Goal: Transaction & Acquisition: Purchase product/service

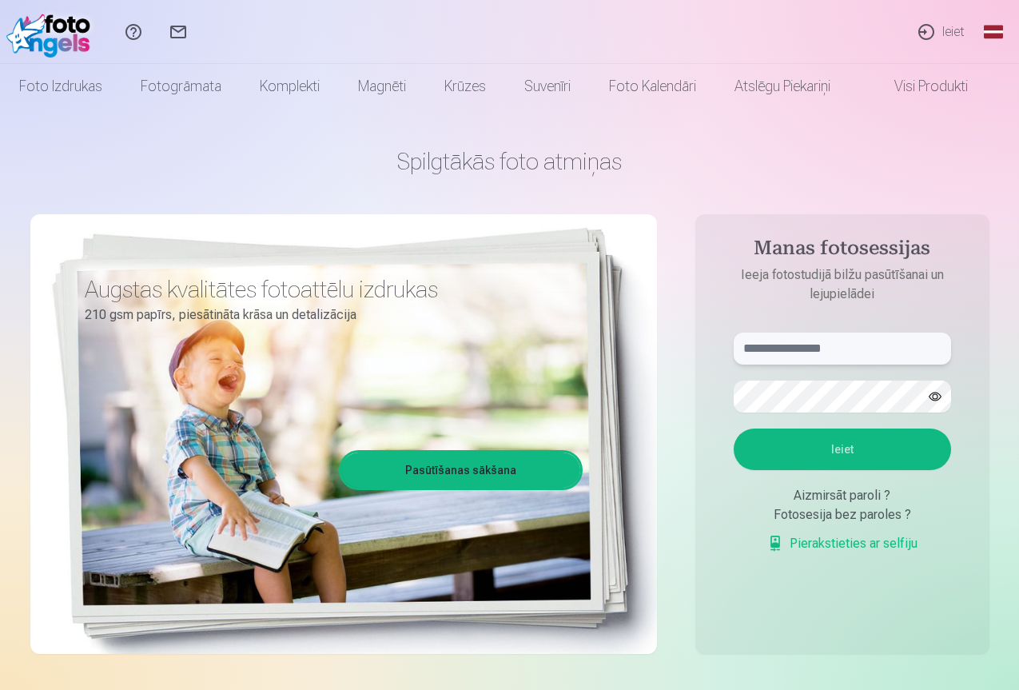
click at [793, 351] on input "text" at bounding box center [842, 348] width 217 height 32
type input "**********"
click at [870, 452] on button "Ieiet" at bounding box center [842, 449] width 217 height 42
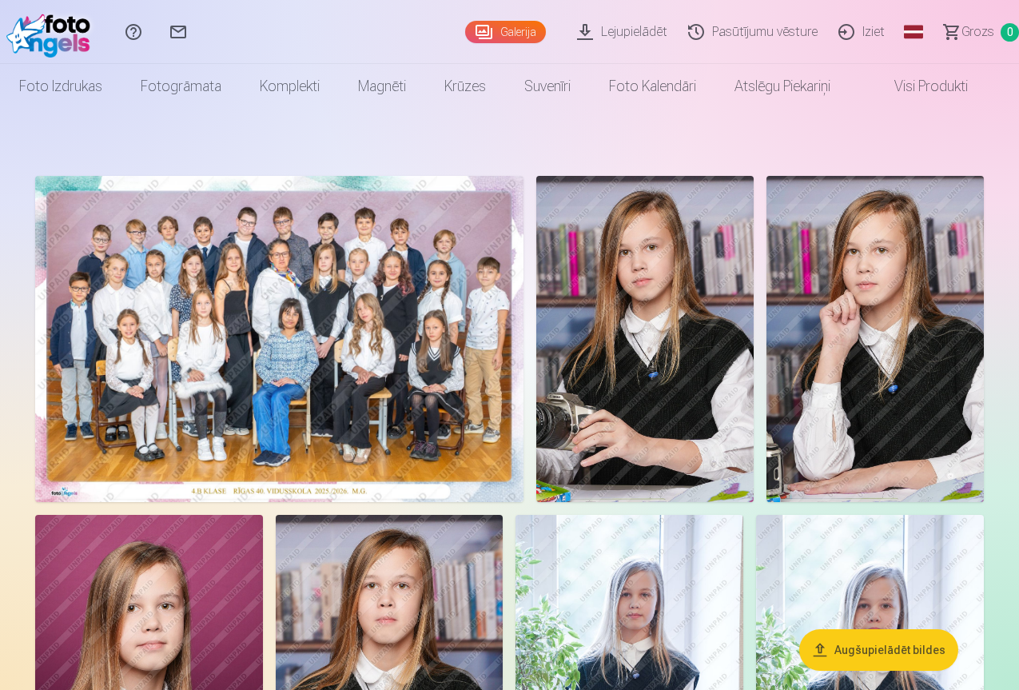
click at [498, 399] on img at bounding box center [279, 339] width 488 height 326
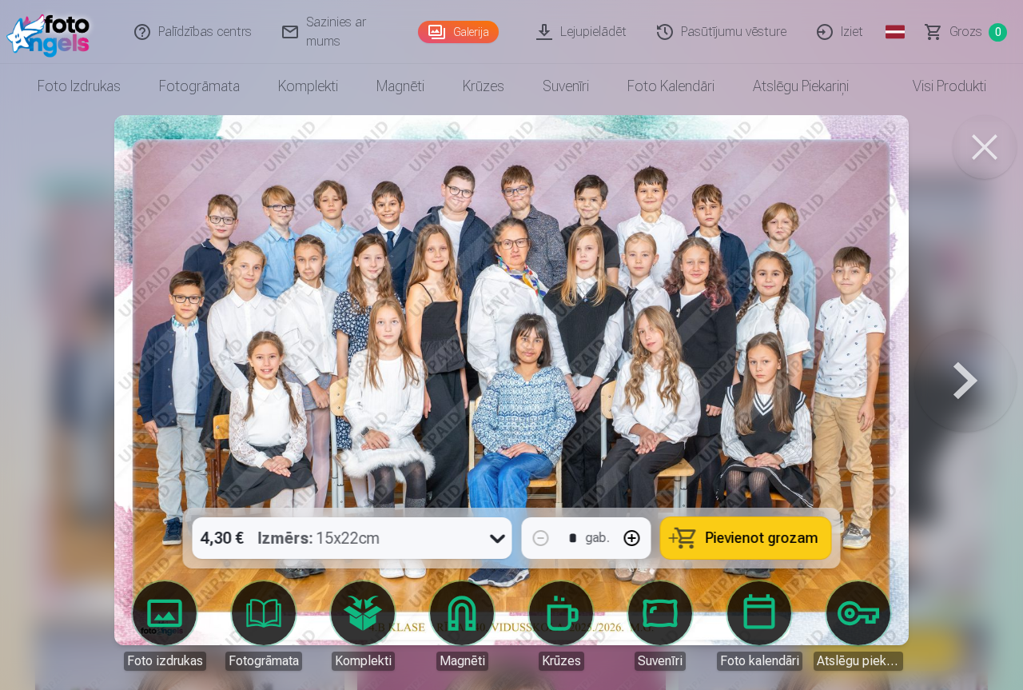
click at [980, 372] on button at bounding box center [965, 380] width 102 height 223
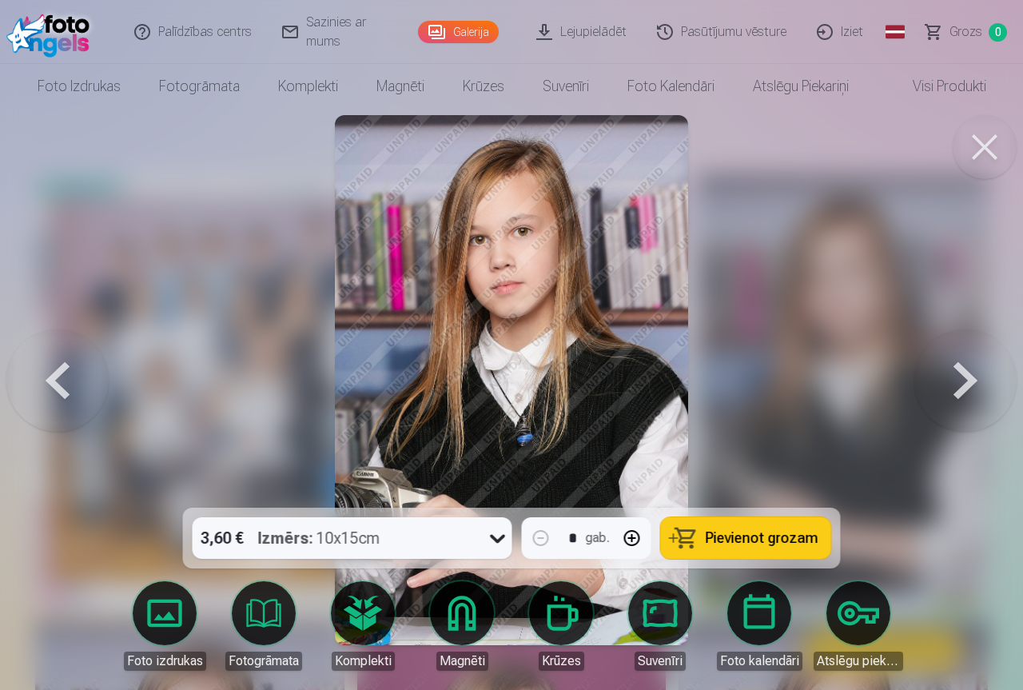
click at [51, 390] on button at bounding box center [57, 380] width 102 height 223
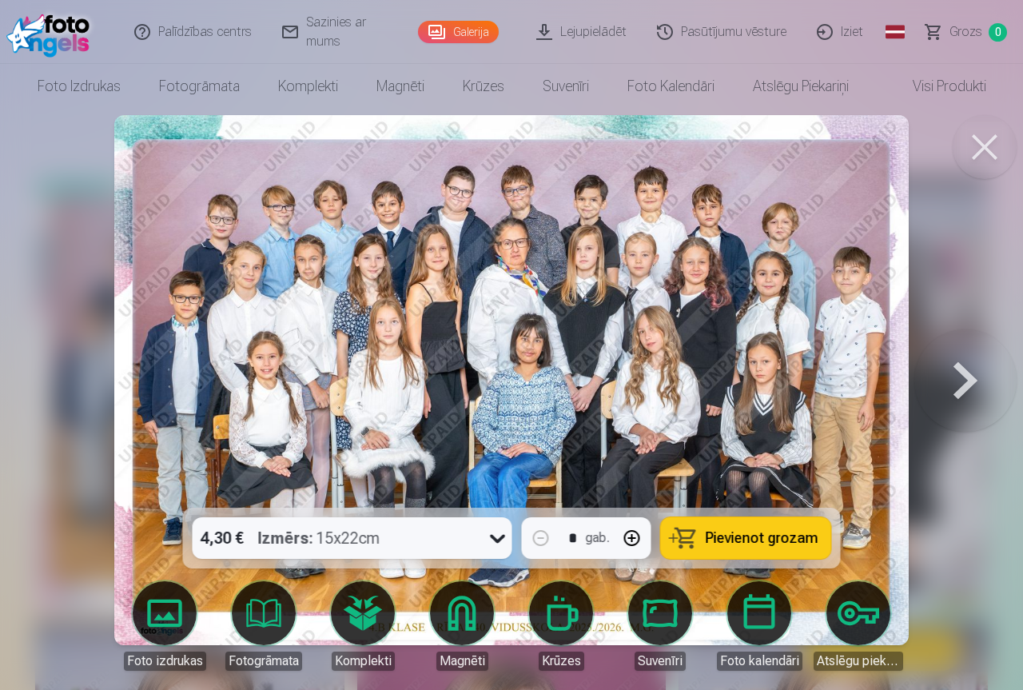
click at [755, 537] on span "Pievienot grozam" at bounding box center [762, 538] width 113 height 14
click at [987, 141] on button at bounding box center [985, 147] width 64 height 64
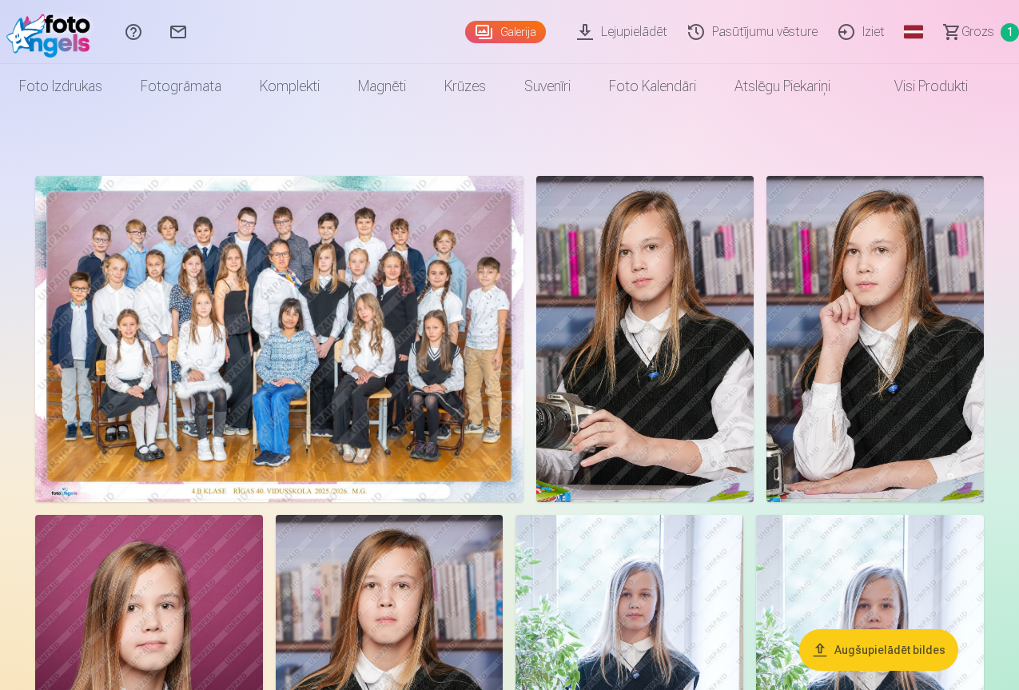
click at [317, 361] on img at bounding box center [279, 339] width 488 height 326
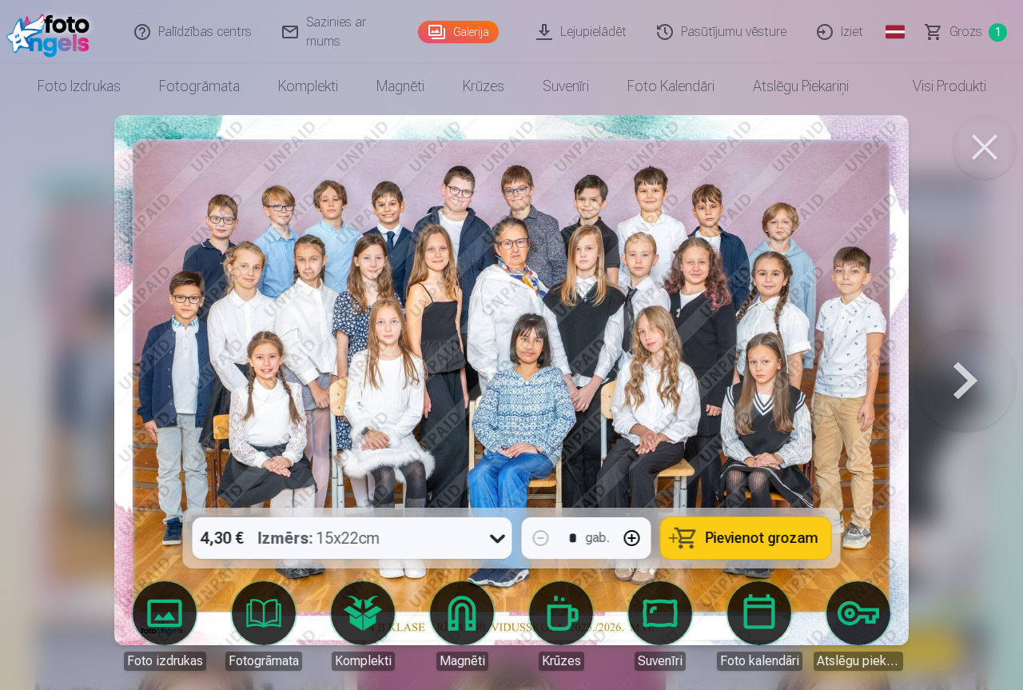
click at [979, 150] on button at bounding box center [985, 147] width 64 height 64
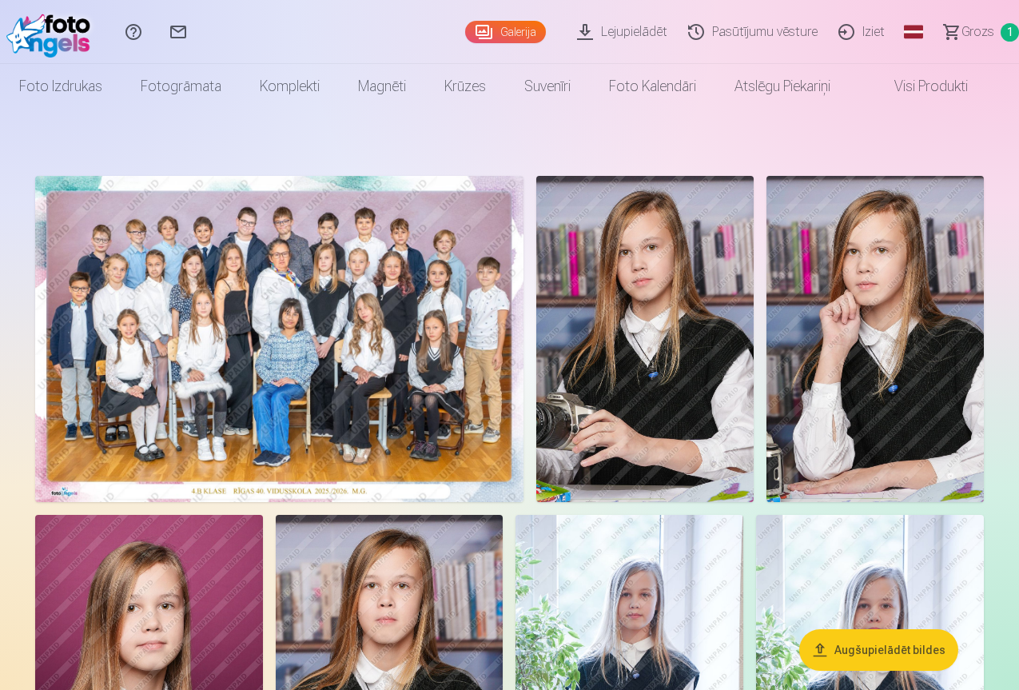
click at [754, 416] on img at bounding box center [644, 339] width 217 height 326
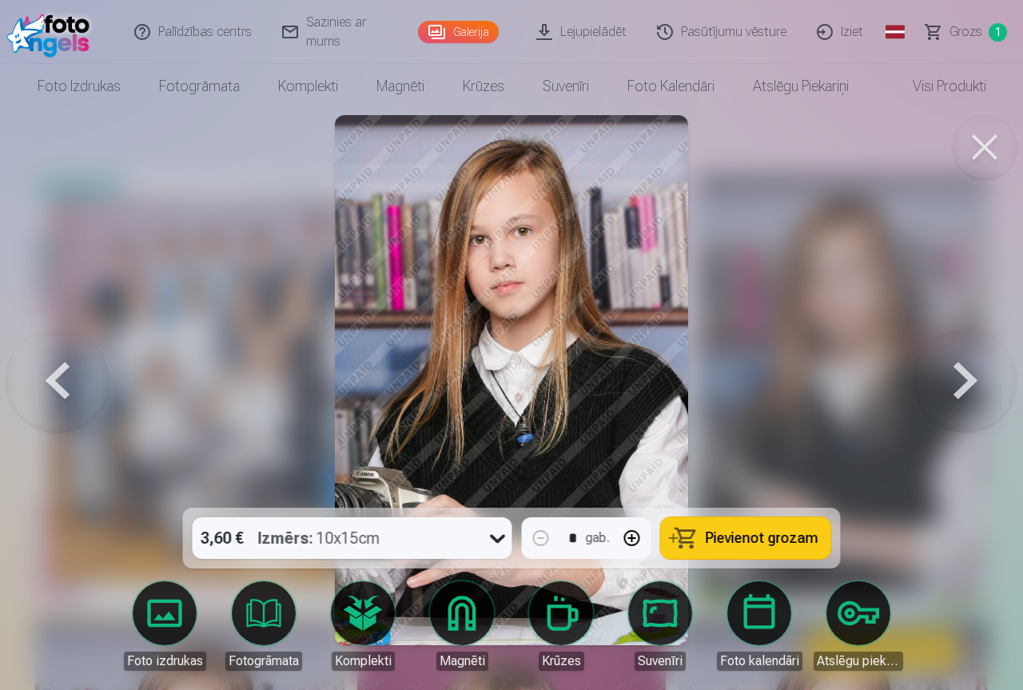
click at [551, 297] on img at bounding box center [511, 380] width 353 height 530
click at [954, 378] on button at bounding box center [965, 380] width 102 height 223
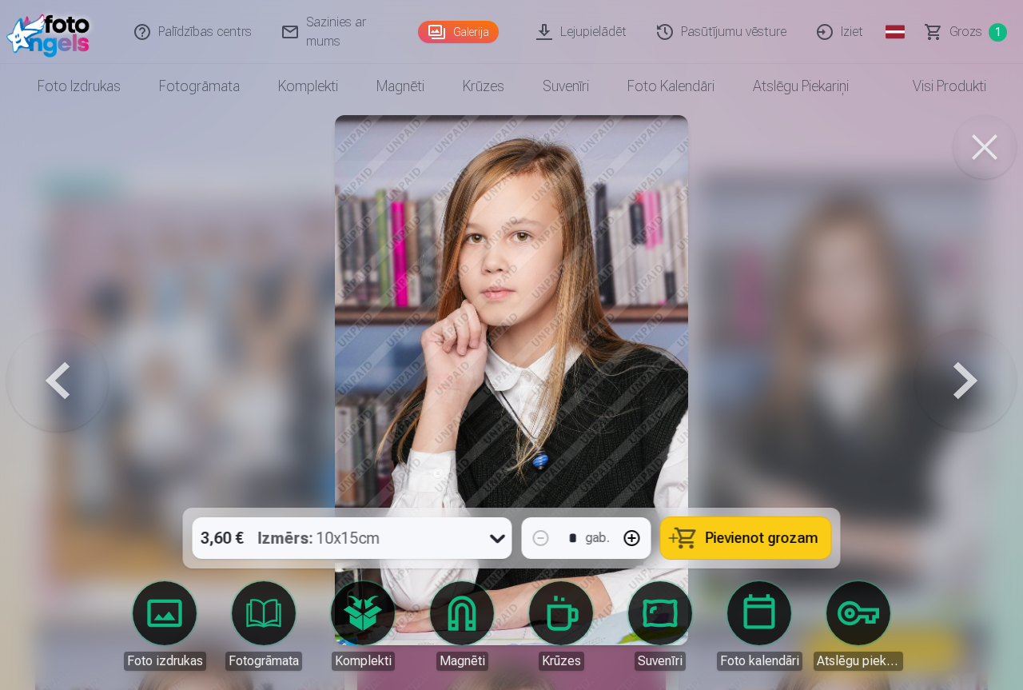
click at [950, 379] on button at bounding box center [965, 380] width 102 height 223
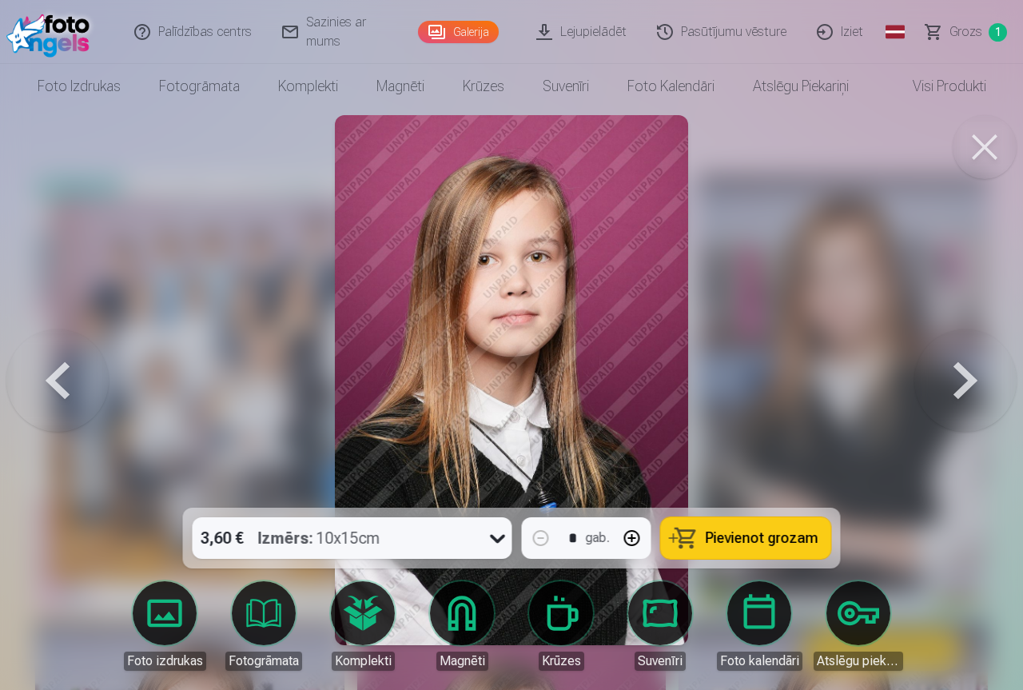
click at [950, 379] on button at bounding box center [965, 380] width 102 height 223
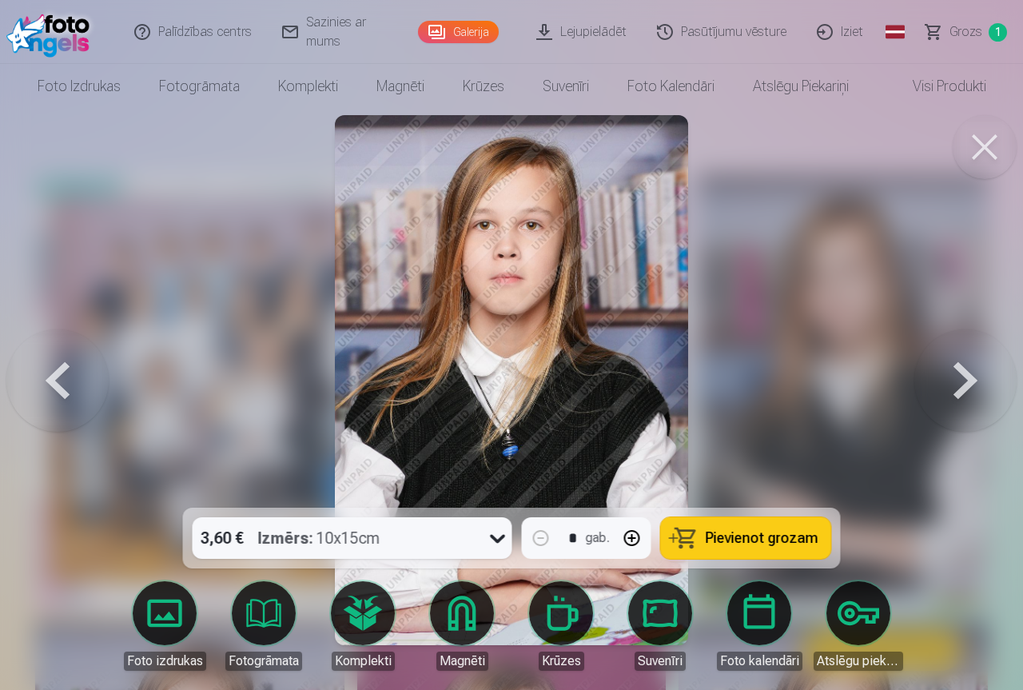
click at [950, 379] on button at bounding box center [965, 380] width 102 height 223
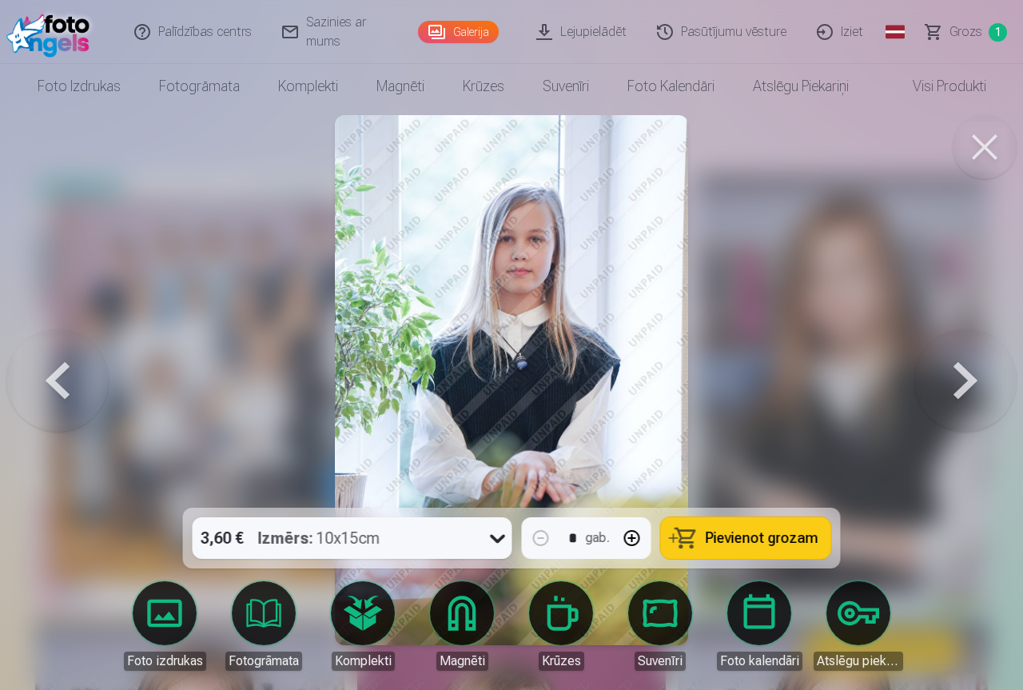
click at [974, 371] on button at bounding box center [965, 380] width 102 height 223
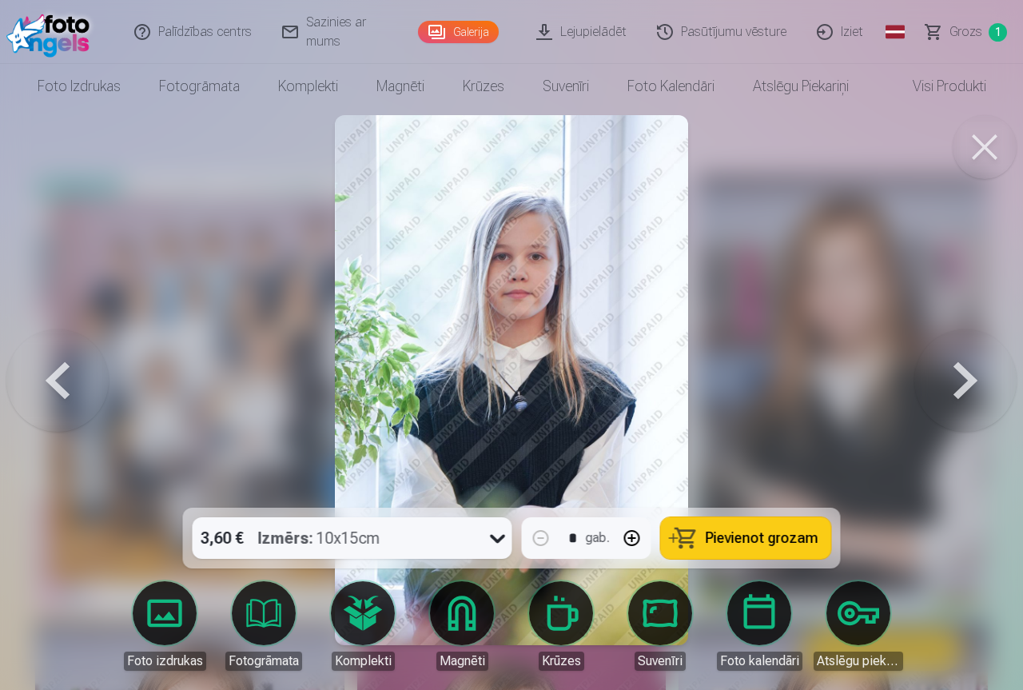
click at [974, 371] on button at bounding box center [965, 380] width 102 height 223
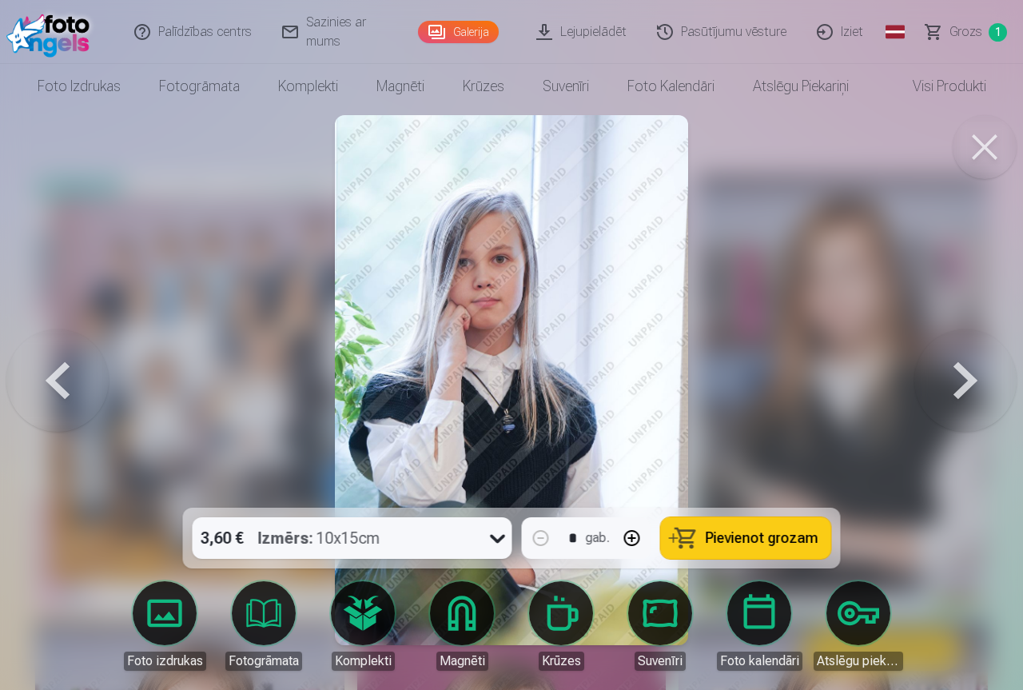
click at [974, 371] on button at bounding box center [965, 380] width 102 height 223
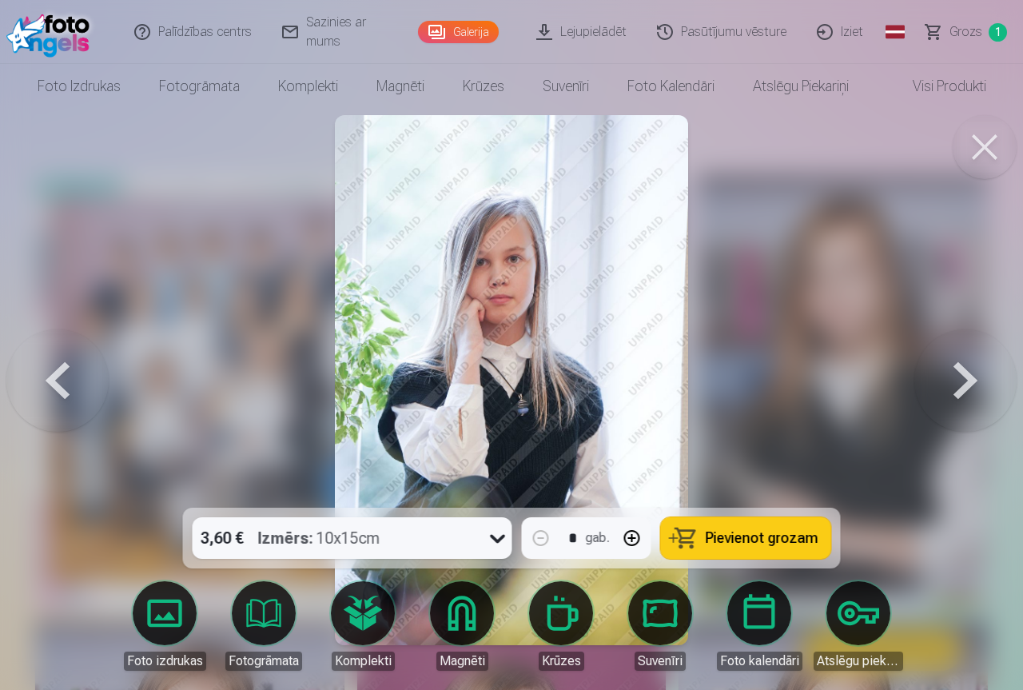
click at [974, 371] on button at bounding box center [965, 380] width 102 height 223
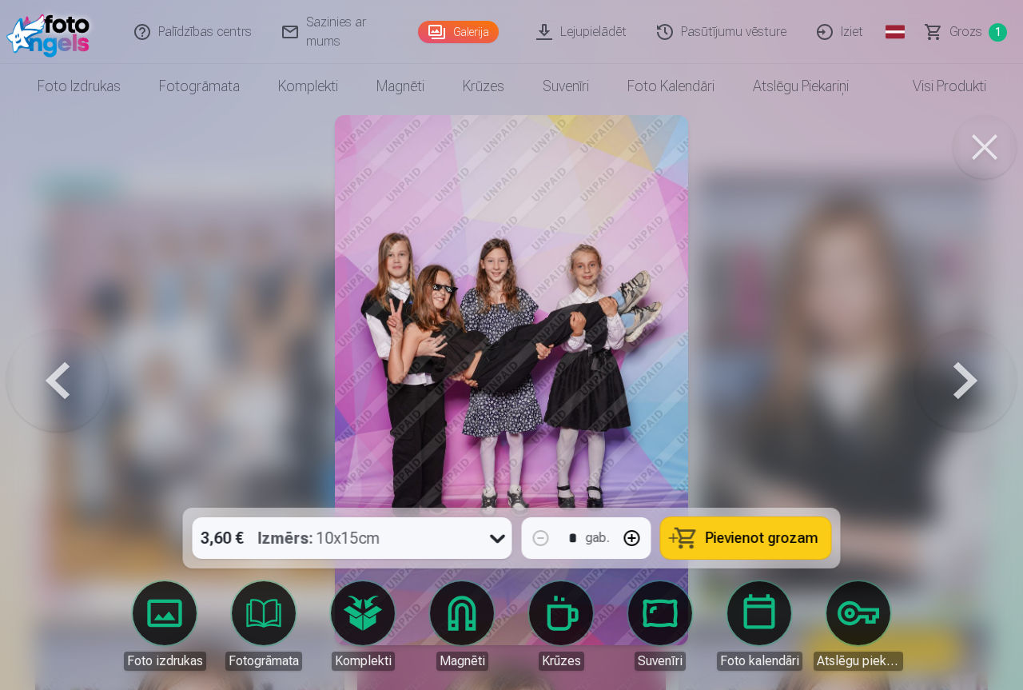
click at [969, 378] on button at bounding box center [965, 380] width 102 height 223
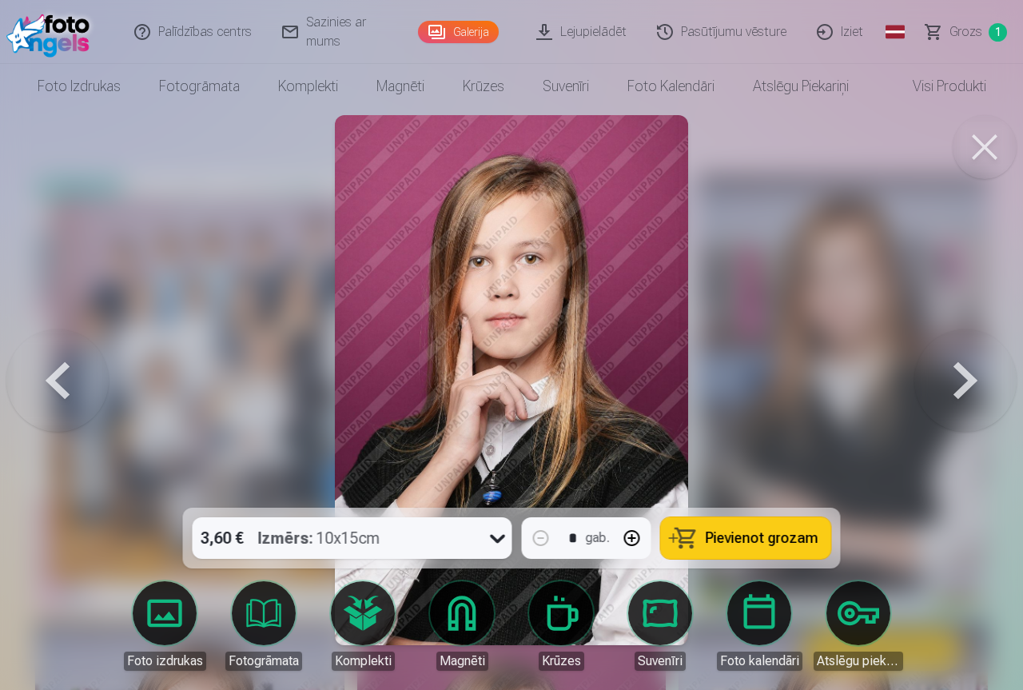
click at [969, 378] on button at bounding box center [965, 380] width 102 height 223
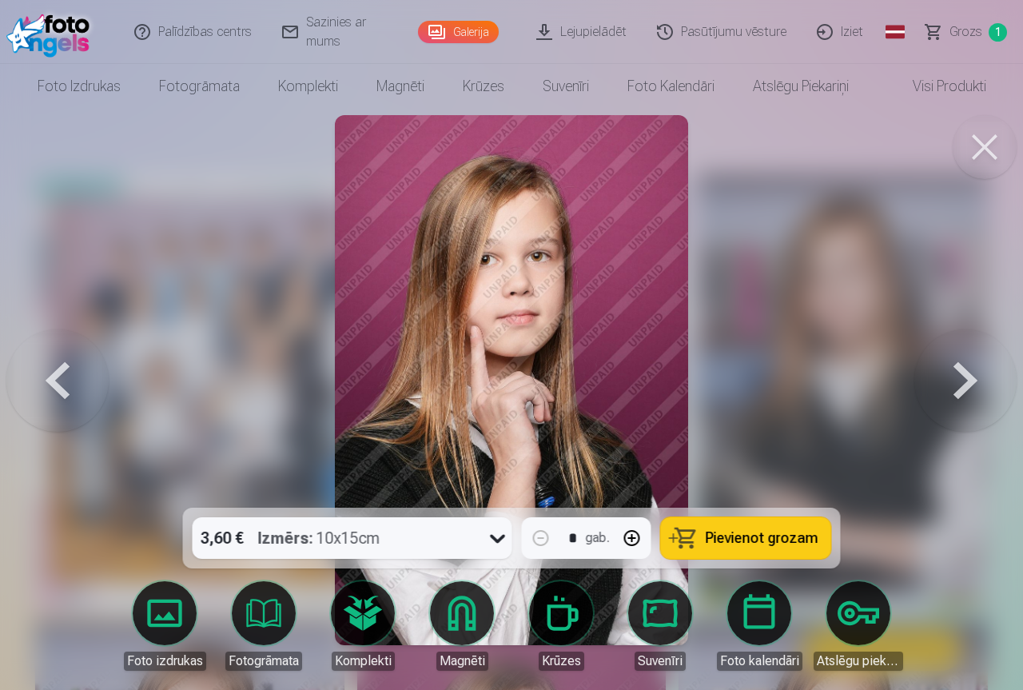
click at [969, 378] on button at bounding box center [965, 380] width 102 height 223
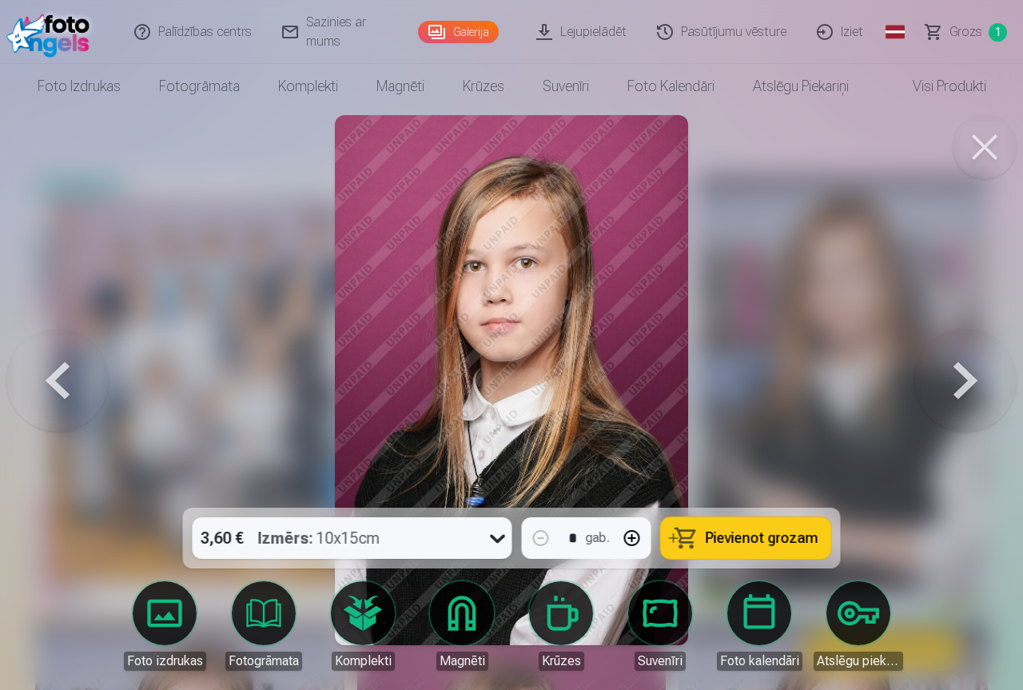
click at [958, 377] on button at bounding box center [965, 380] width 102 height 223
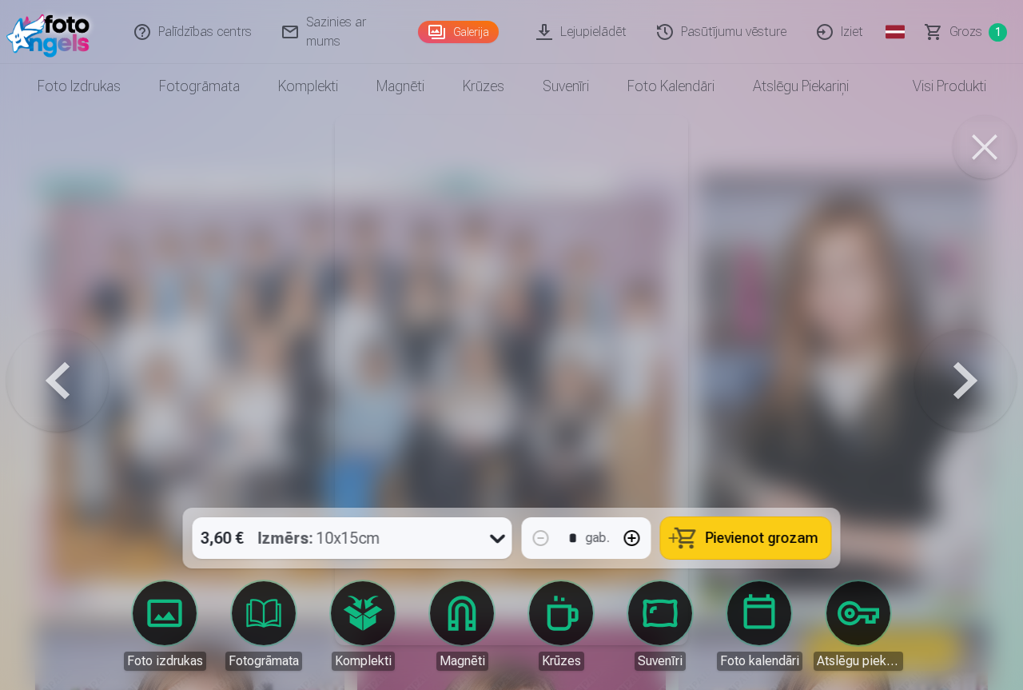
click at [958, 377] on button at bounding box center [965, 380] width 102 height 223
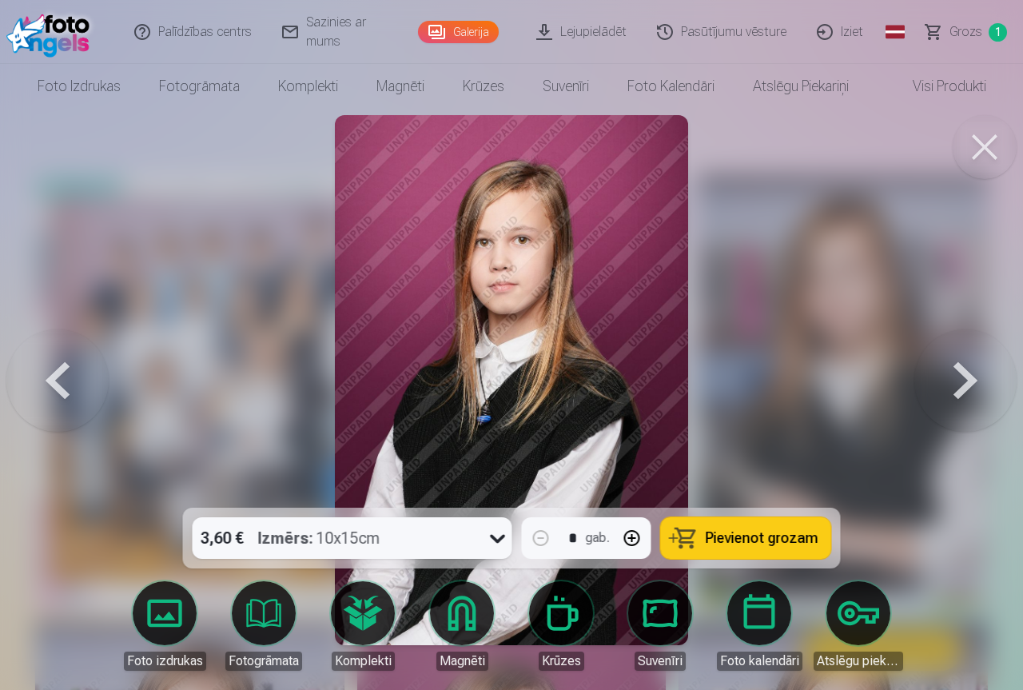
click at [964, 379] on button at bounding box center [965, 380] width 102 height 223
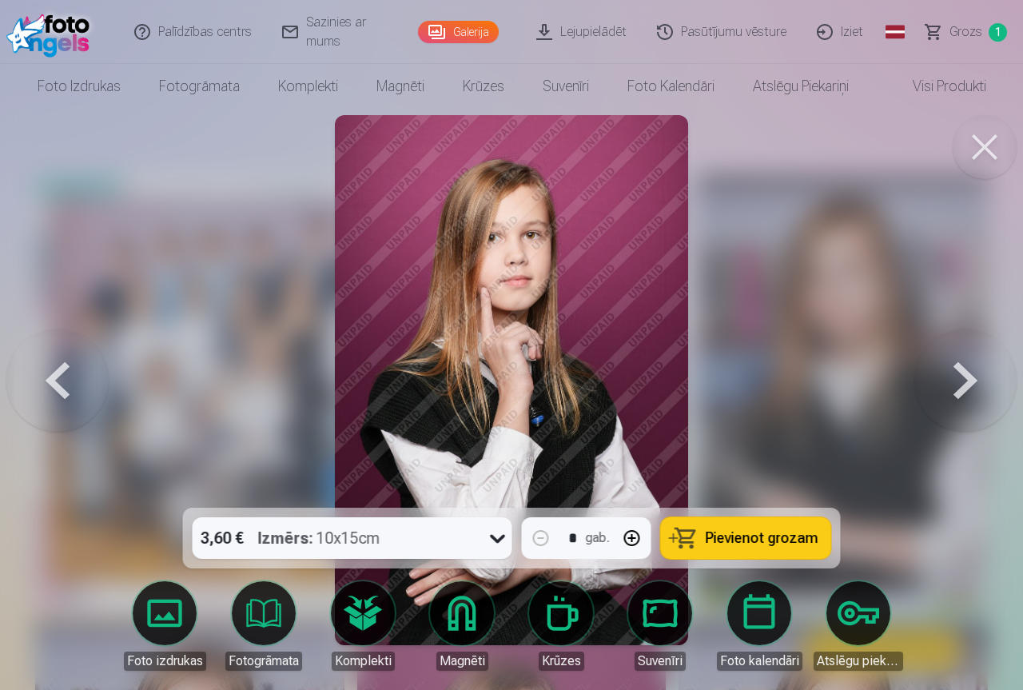
click at [964, 379] on button at bounding box center [965, 380] width 102 height 223
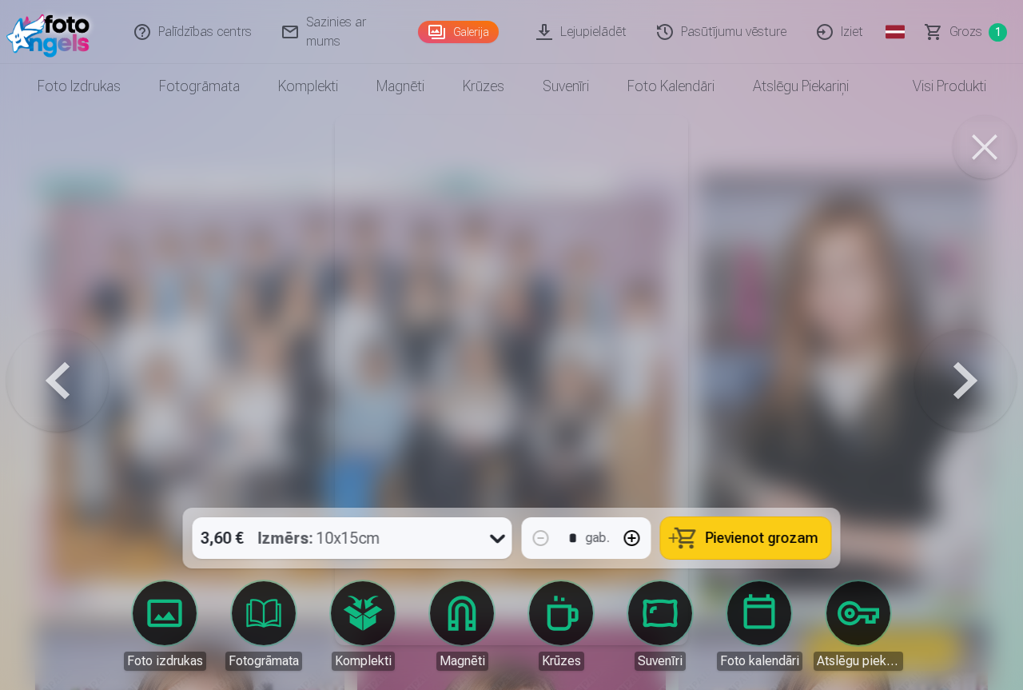
click at [964, 379] on button at bounding box center [965, 380] width 102 height 223
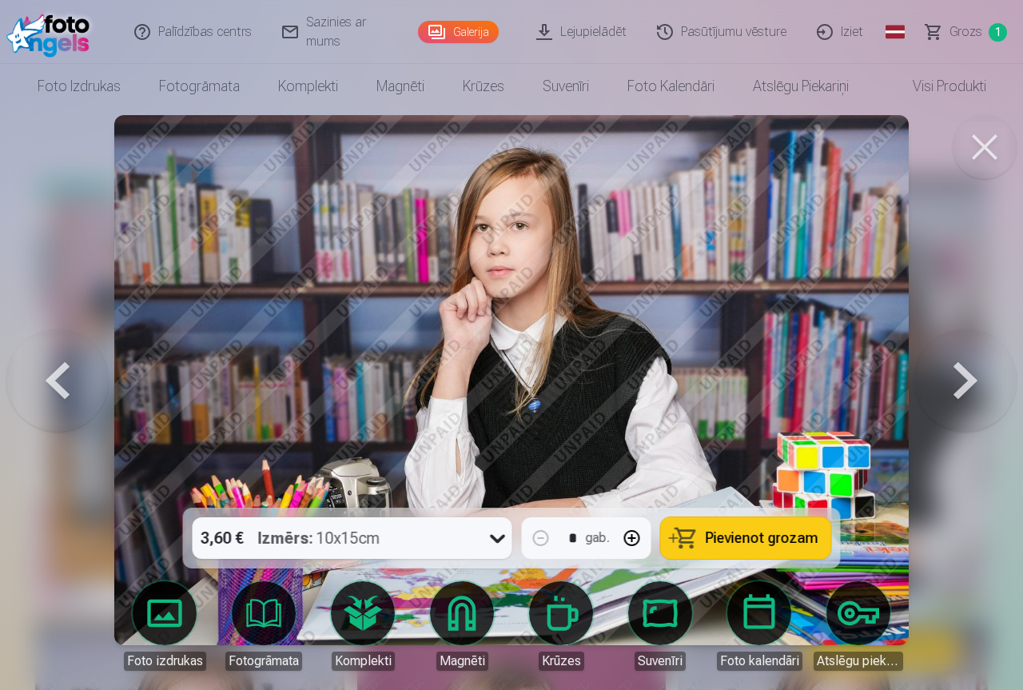
click at [964, 379] on button at bounding box center [965, 380] width 102 height 223
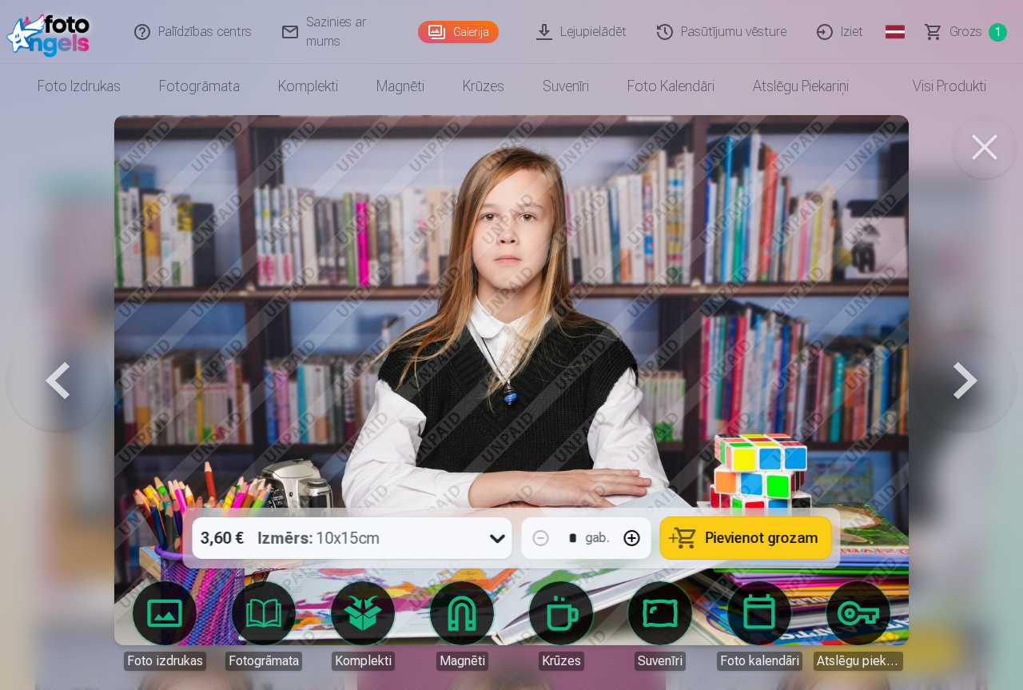
click at [964, 379] on button at bounding box center [965, 380] width 102 height 223
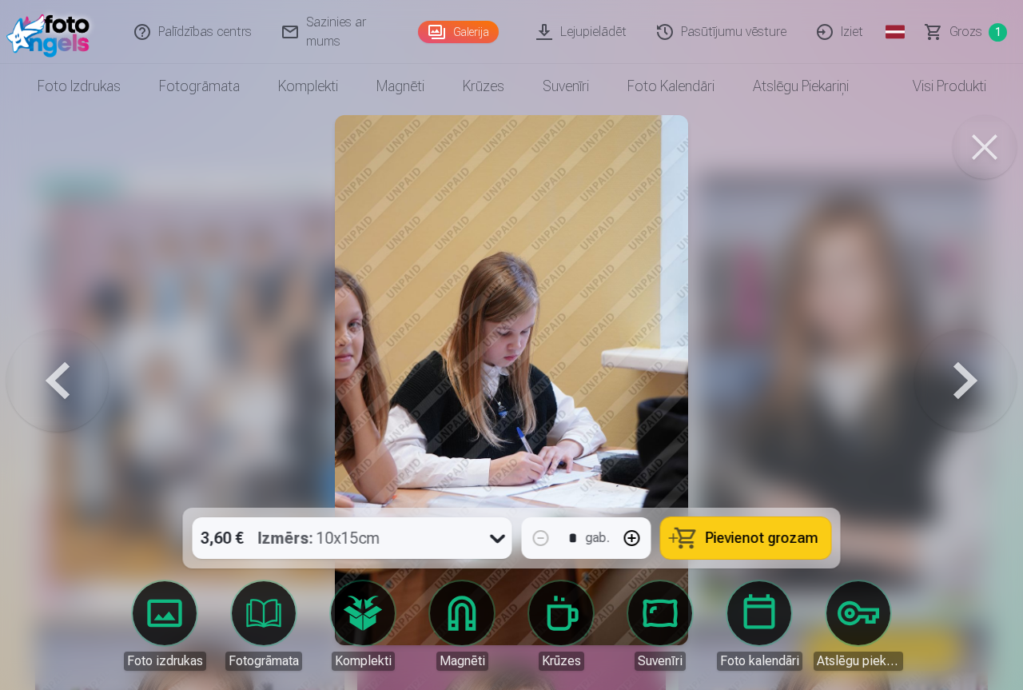
click at [964, 379] on button at bounding box center [965, 380] width 102 height 223
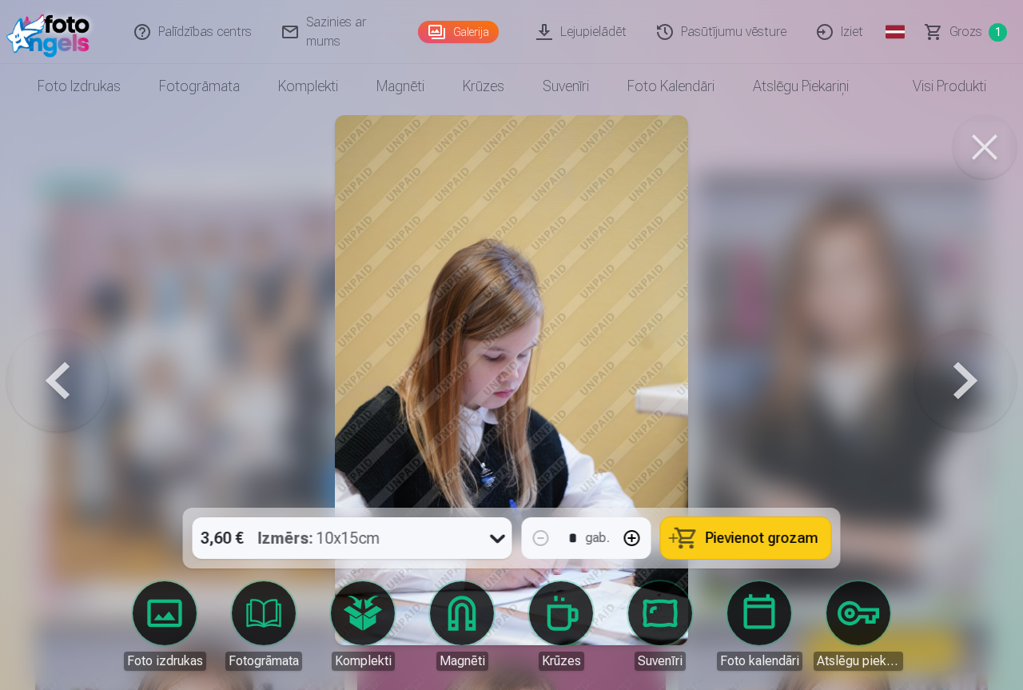
click at [964, 379] on button at bounding box center [965, 380] width 102 height 223
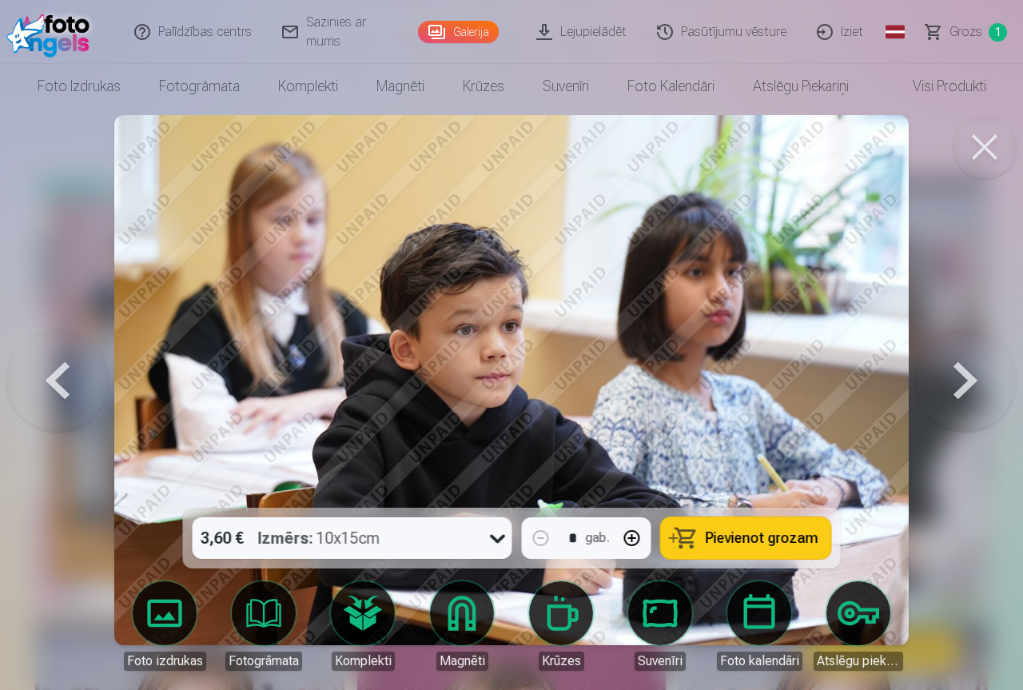
click at [964, 379] on button at bounding box center [965, 380] width 102 height 223
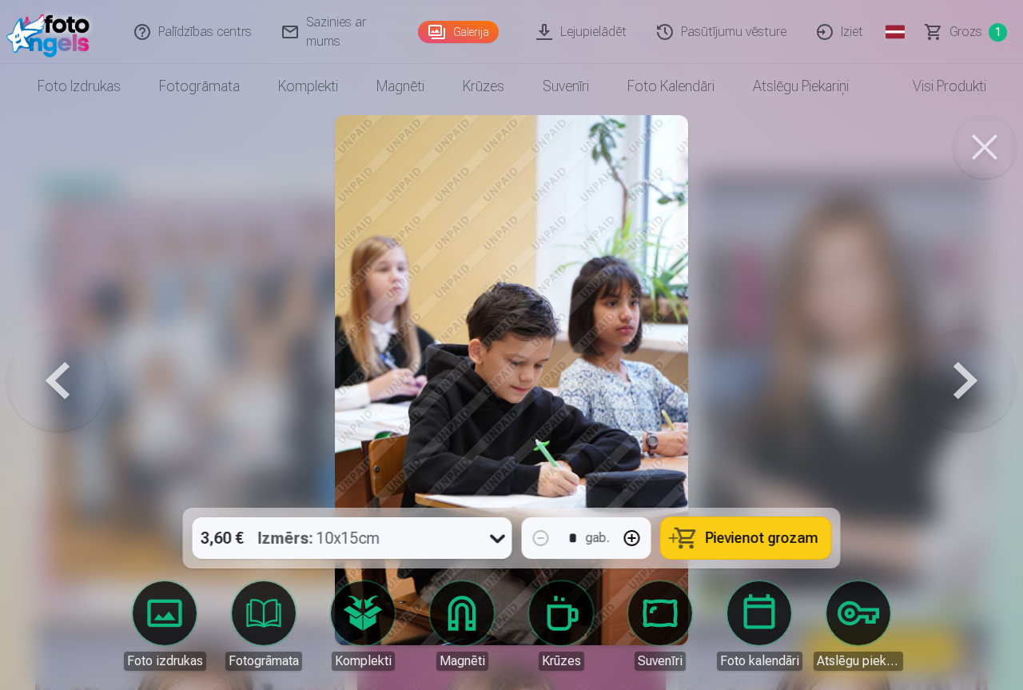
click at [964, 379] on button at bounding box center [965, 380] width 102 height 223
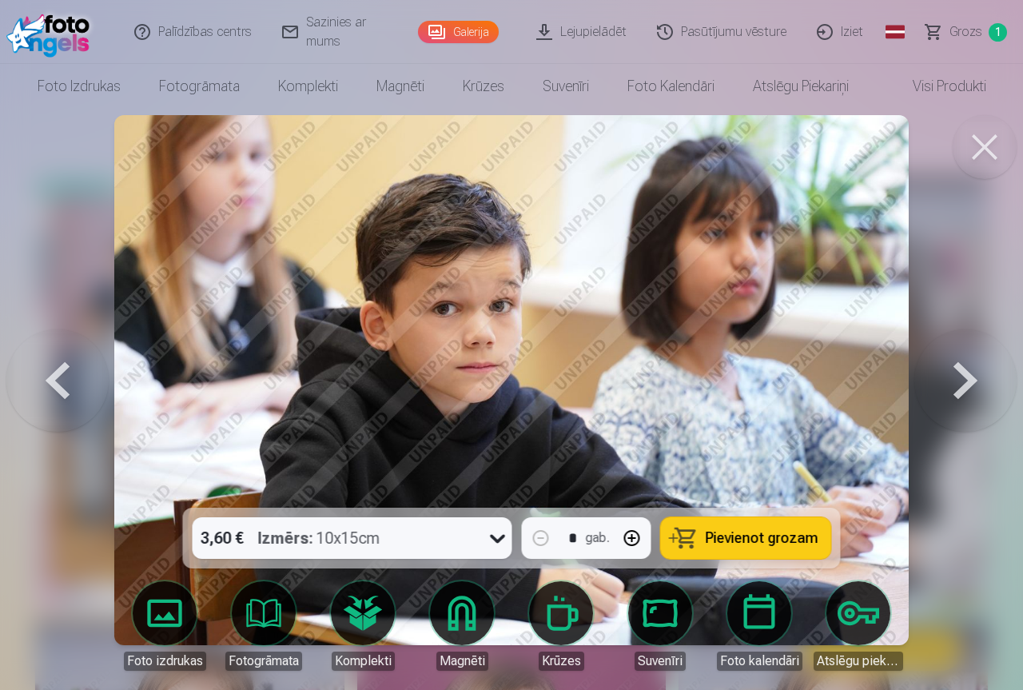
click at [964, 379] on button at bounding box center [965, 380] width 102 height 223
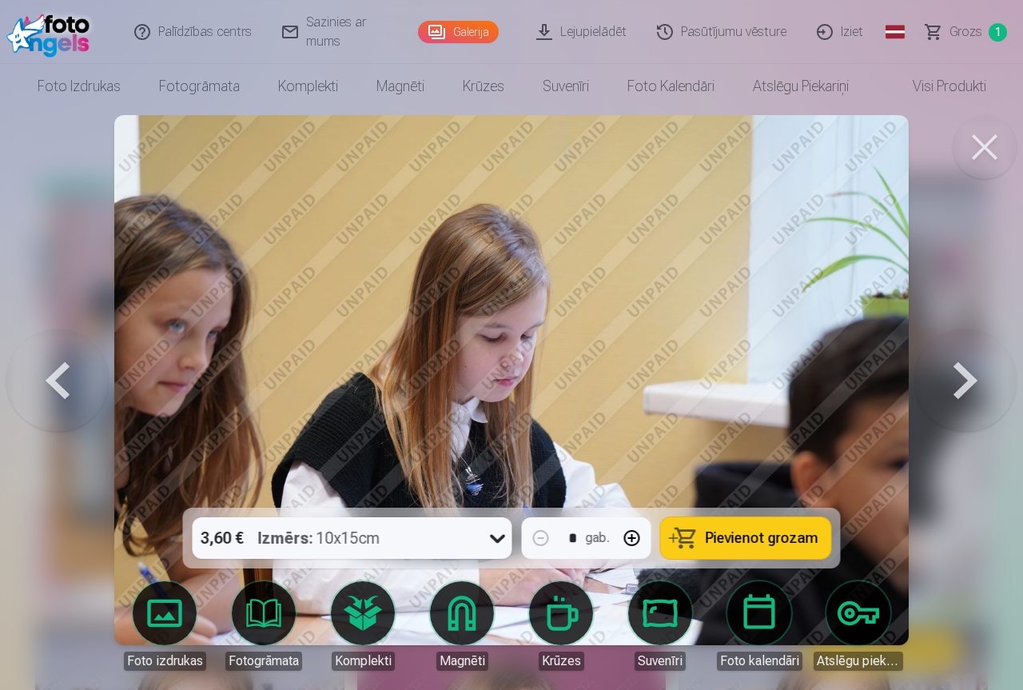
click at [964, 379] on button at bounding box center [965, 380] width 102 height 223
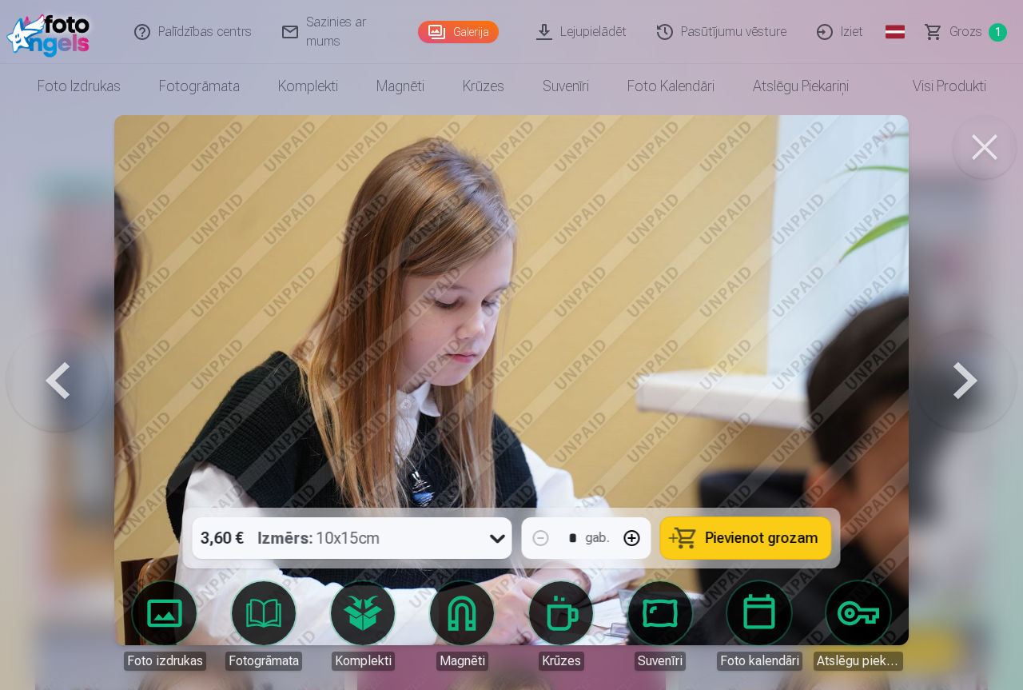
click at [964, 379] on button at bounding box center [965, 380] width 102 height 223
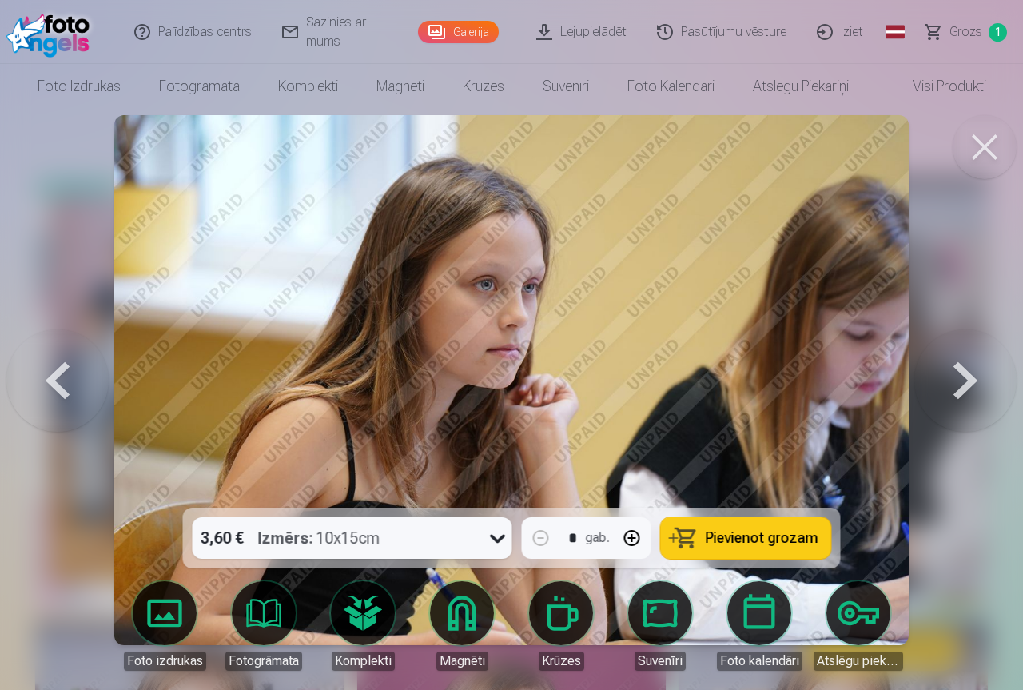
click at [964, 379] on button at bounding box center [965, 380] width 102 height 223
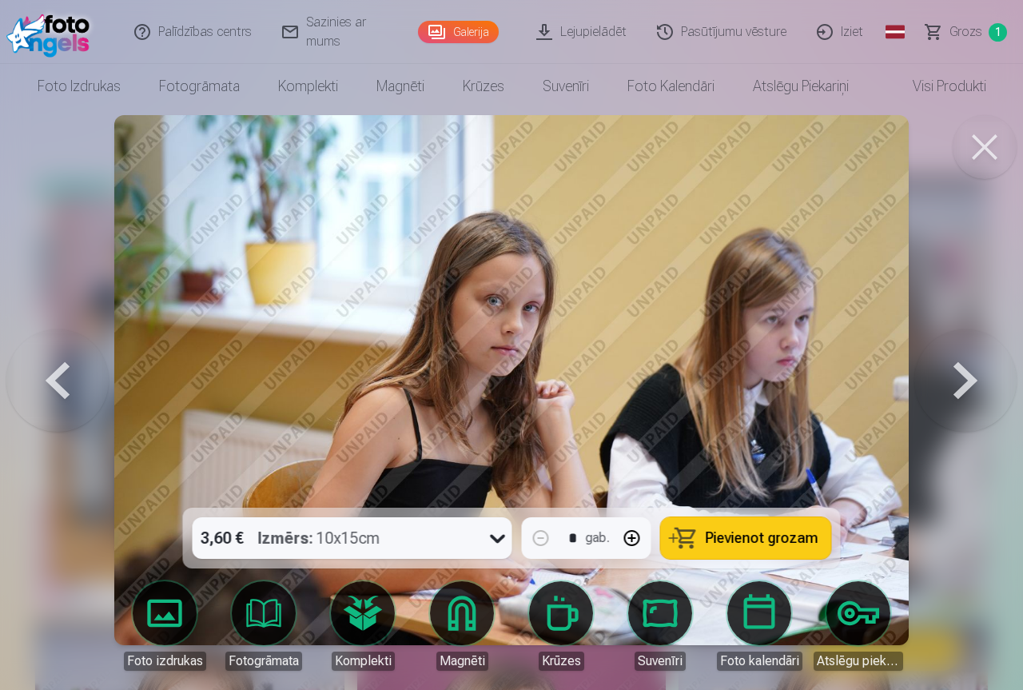
click at [964, 379] on button at bounding box center [965, 380] width 102 height 223
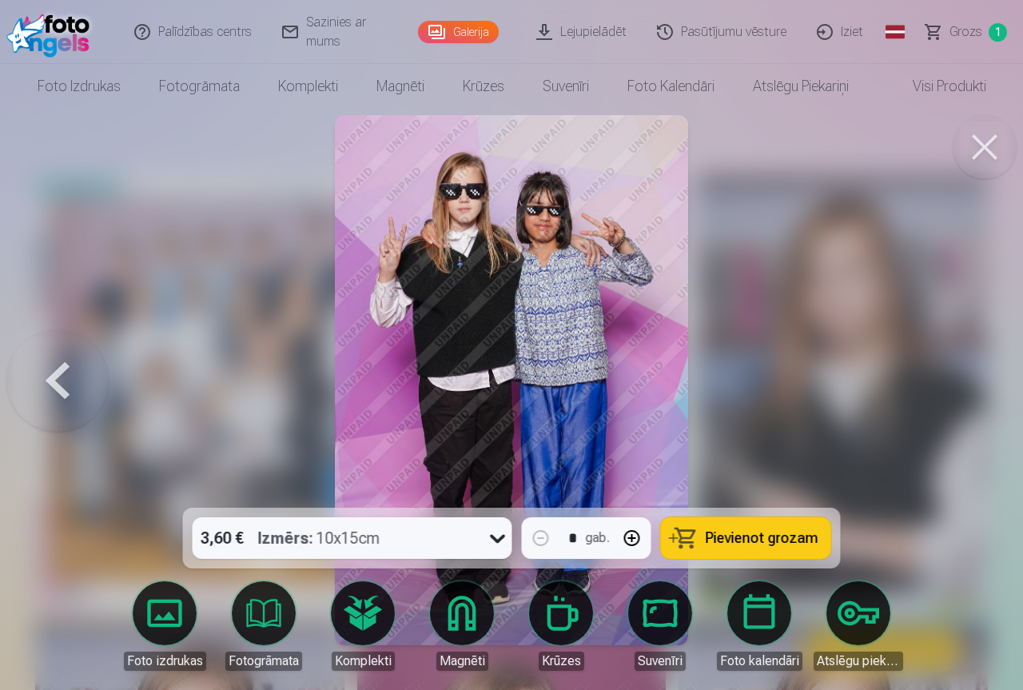
click at [964, 379] on div at bounding box center [511, 345] width 1023 height 690
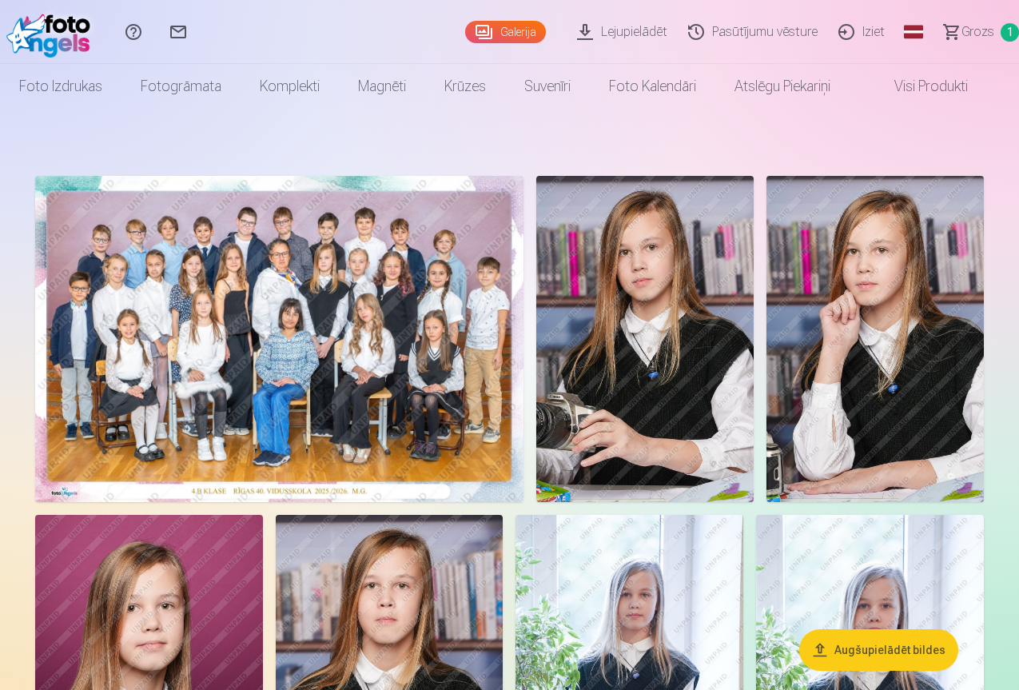
click at [754, 382] on img at bounding box center [644, 339] width 217 height 326
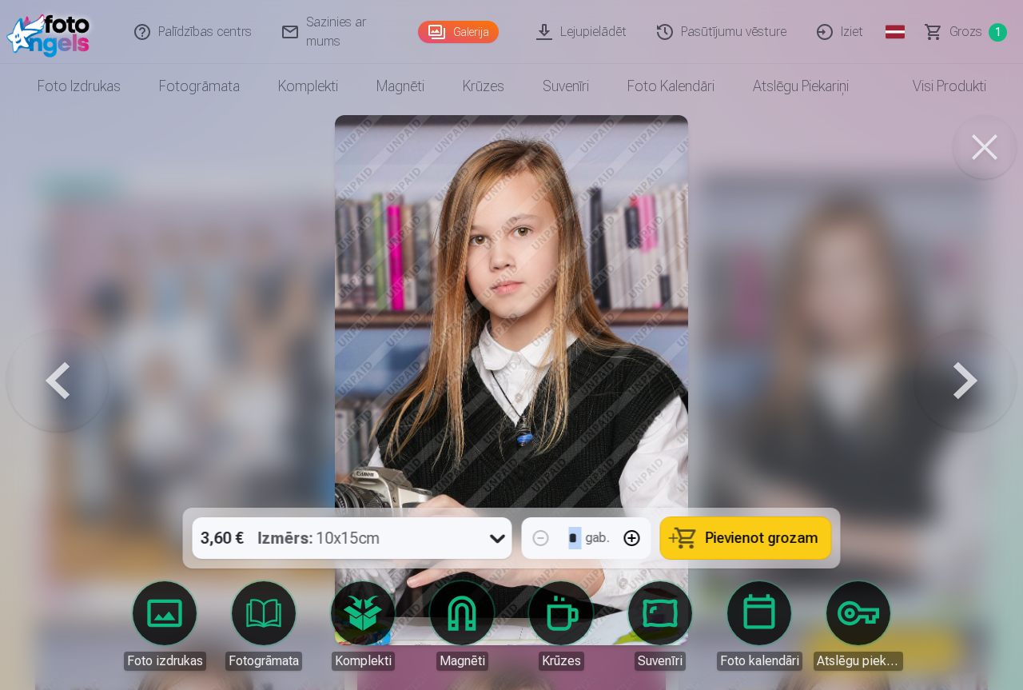
drag, startPoint x: 547, startPoint y: 305, endPoint x: 671, endPoint y: 303, distance: 123.9
click at [977, 140] on button at bounding box center [985, 147] width 64 height 64
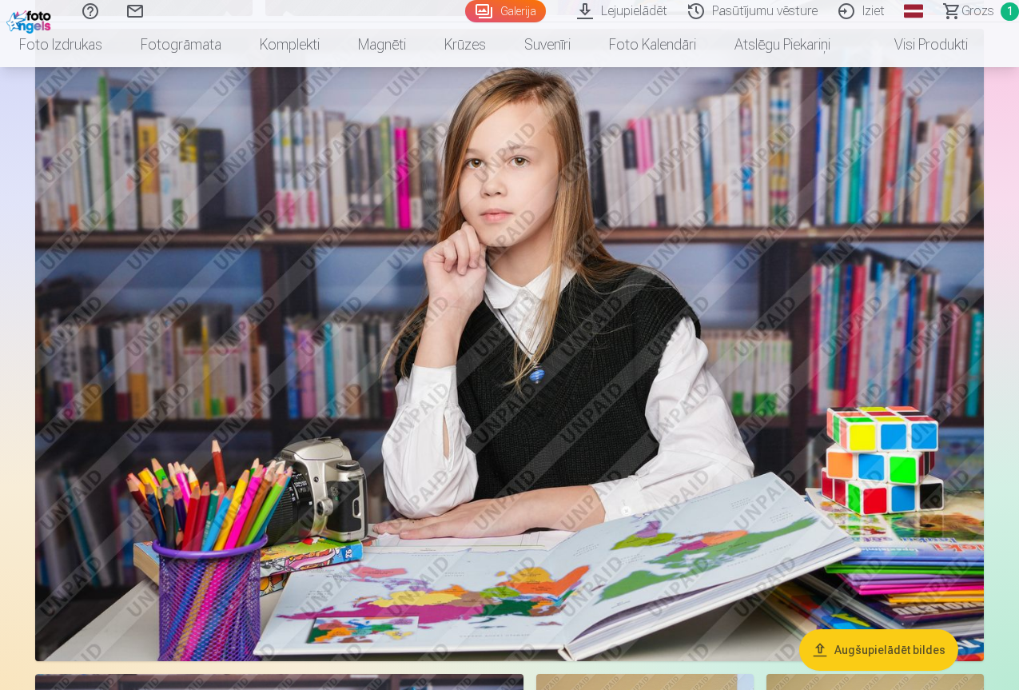
scroll to position [1918, 0]
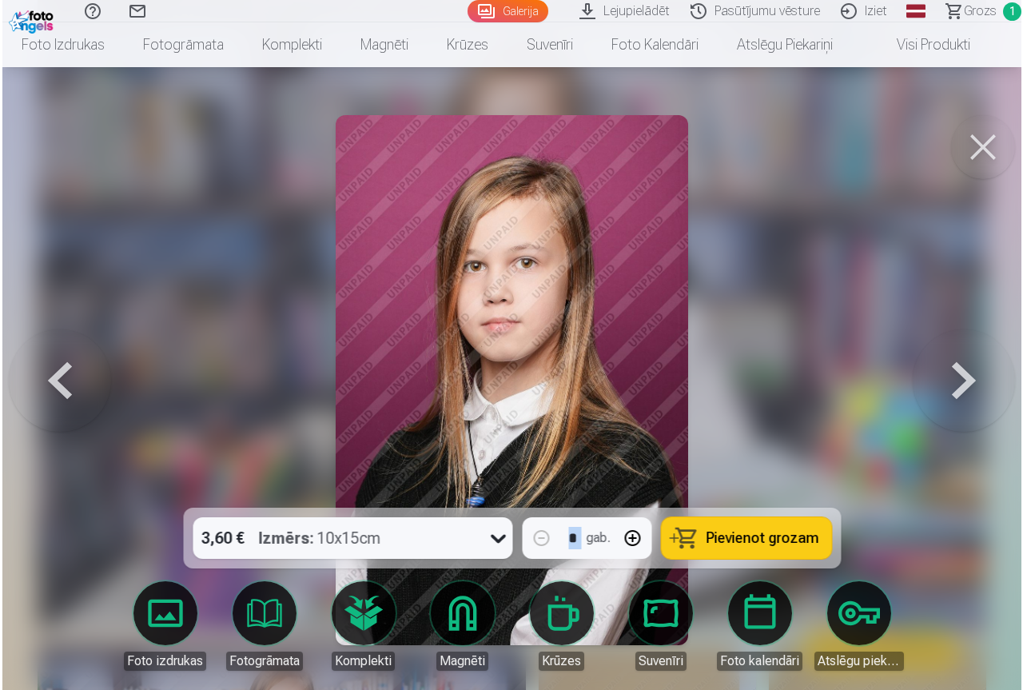
scroll to position [1925, 0]
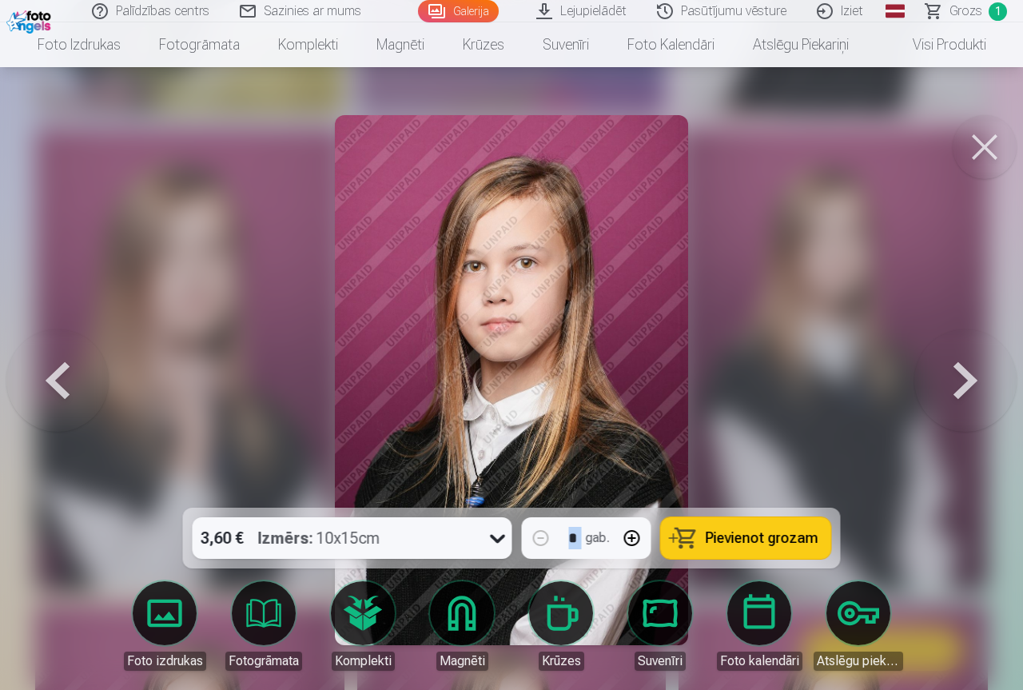
click at [748, 533] on span "Pievienot grozam" at bounding box center [762, 538] width 113 height 14
click at [985, 141] on button at bounding box center [985, 147] width 64 height 64
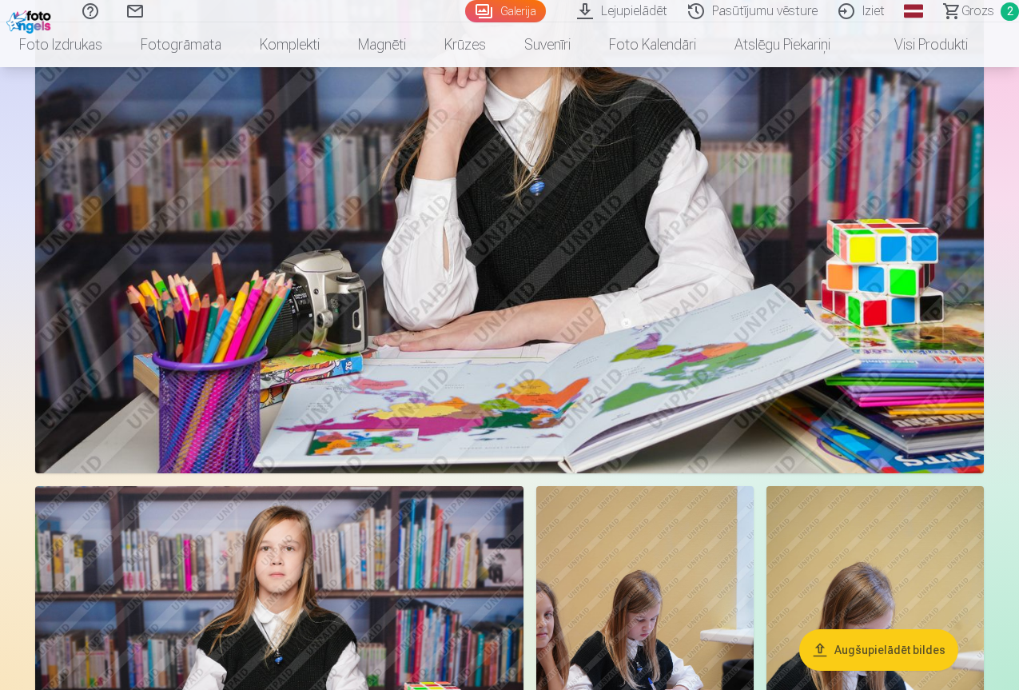
scroll to position [1918, 0]
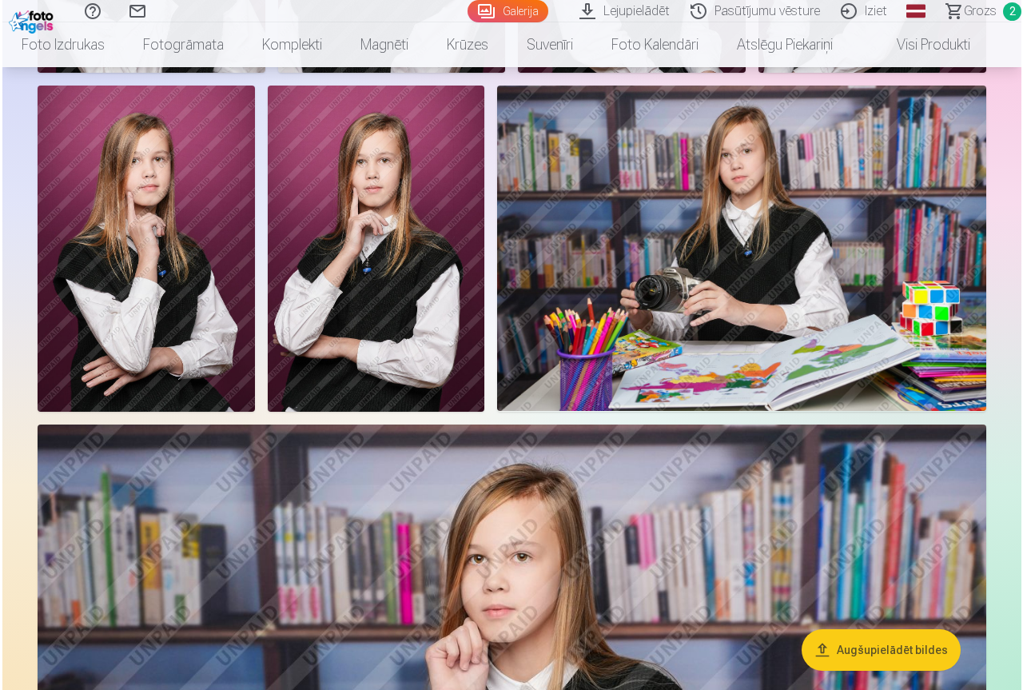
scroll to position [1495, 0]
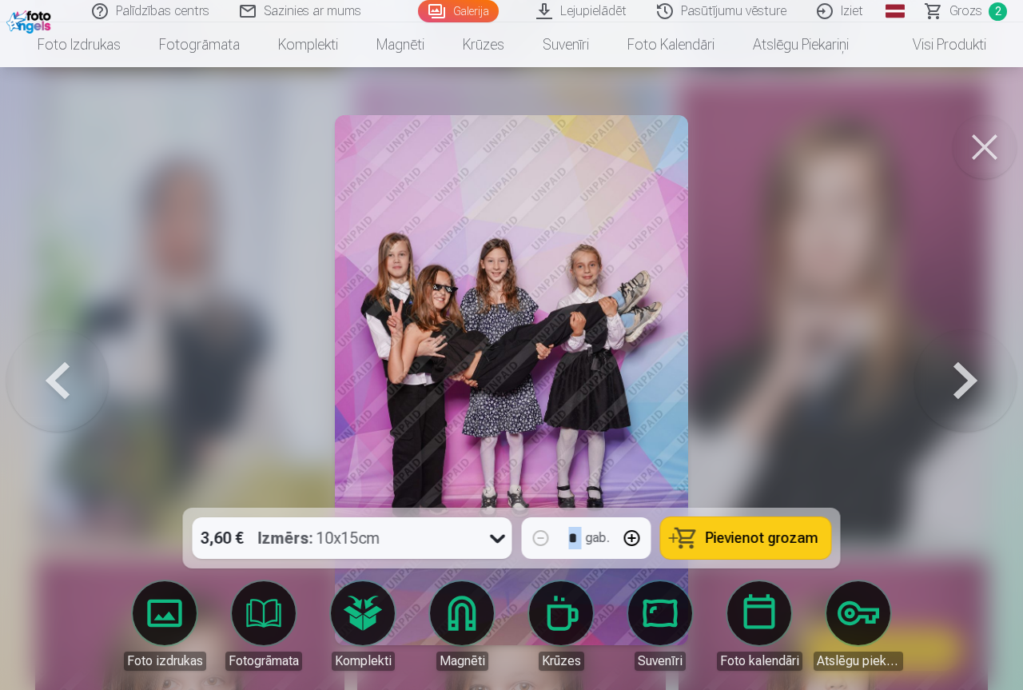
click at [982, 158] on button at bounding box center [985, 147] width 64 height 64
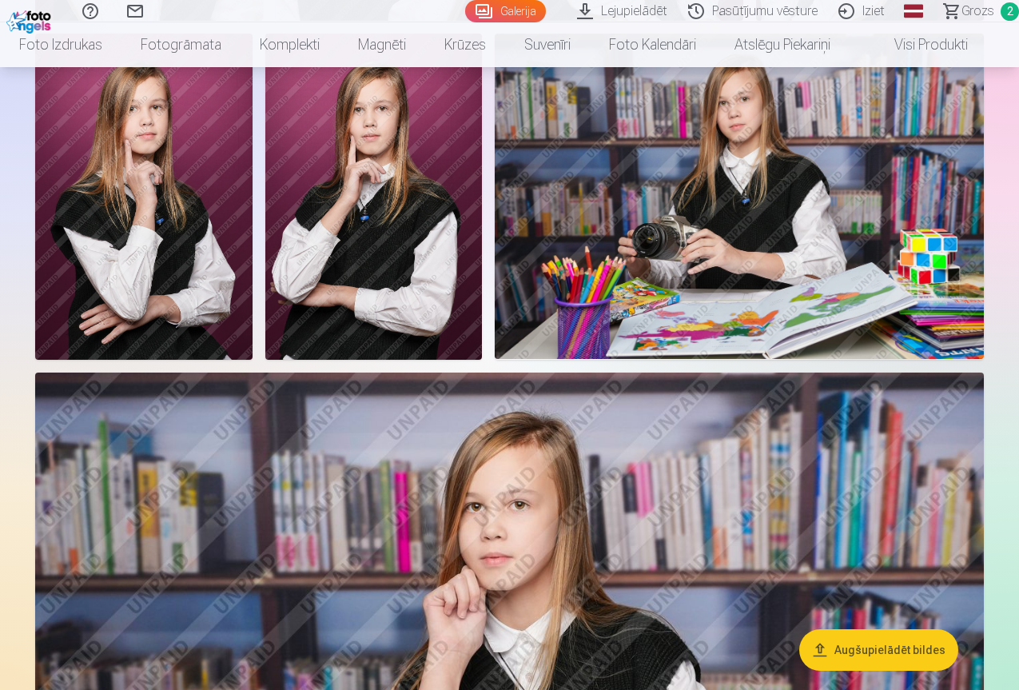
scroll to position [1492, 0]
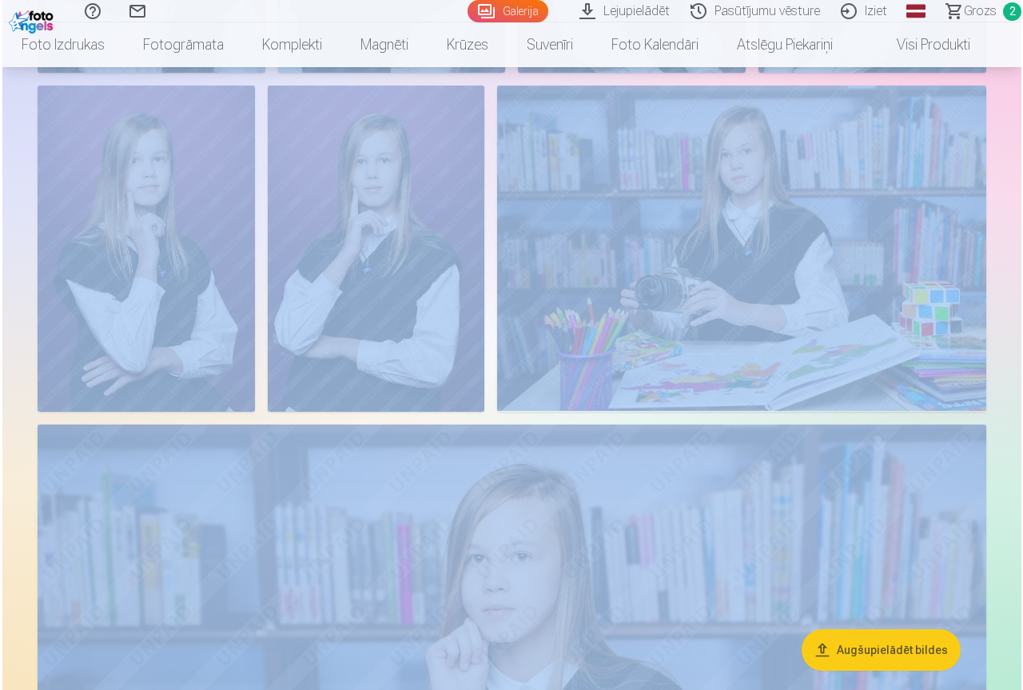
scroll to position [1495, 0]
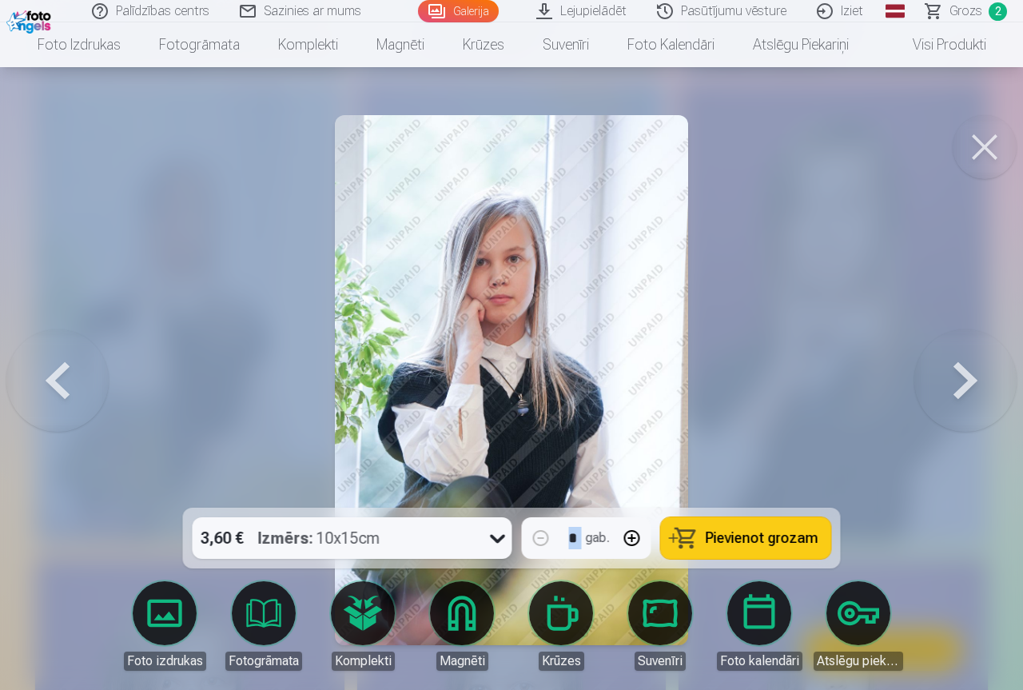
click at [993, 136] on button at bounding box center [985, 147] width 64 height 64
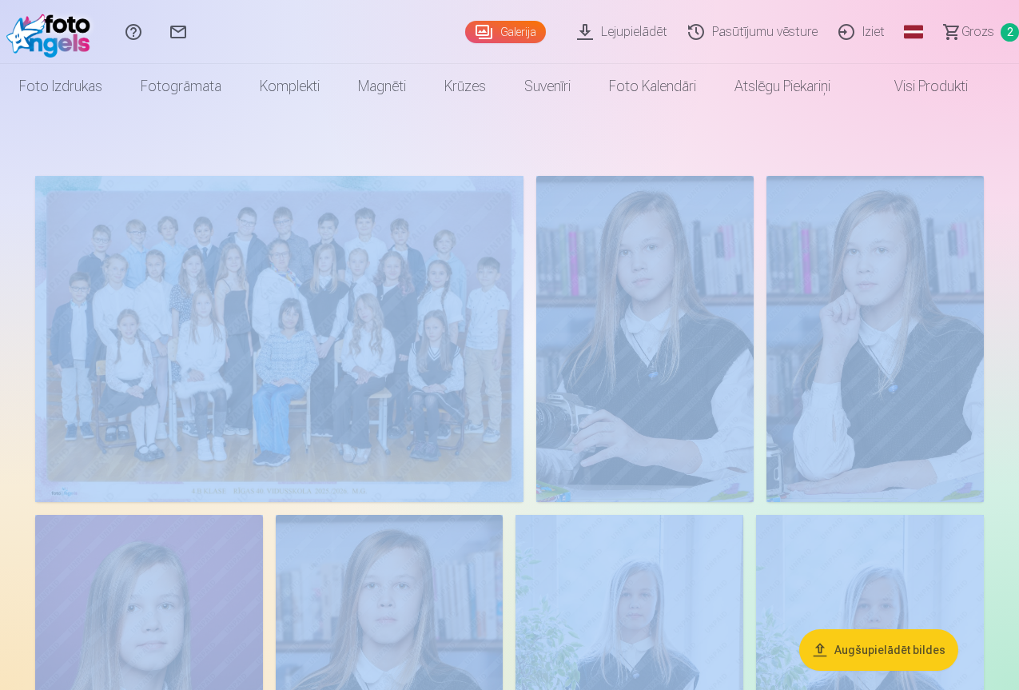
click at [569, 30] on link "Lejupielādēt" at bounding box center [624, 32] width 111 height 64
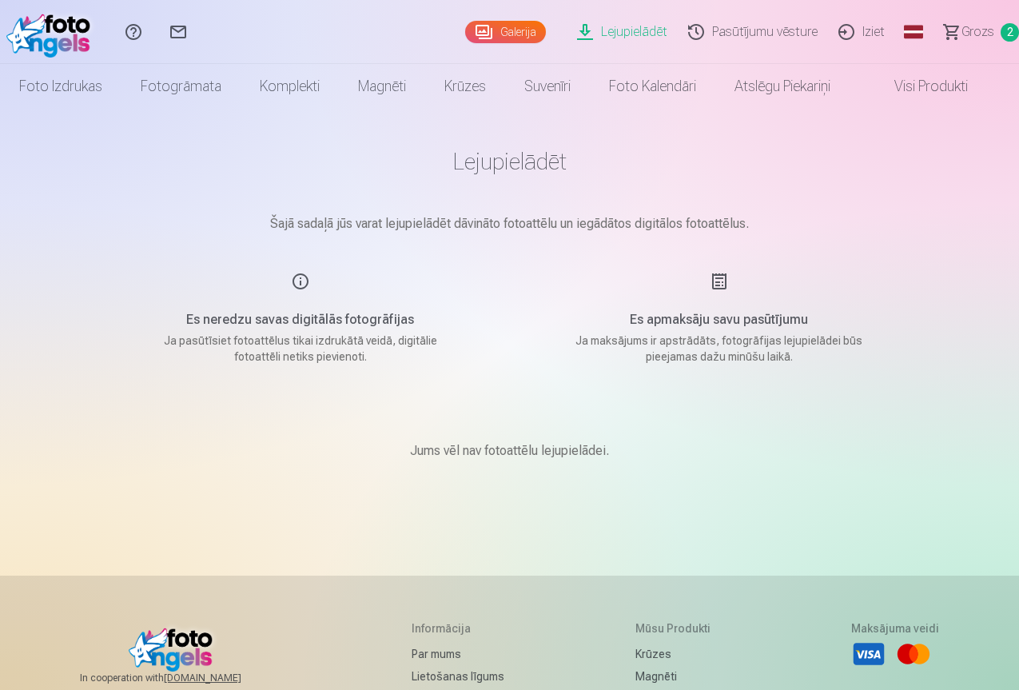
click at [946, 36] on link "Grozs 2" at bounding box center [975, 32] width 90 height 64
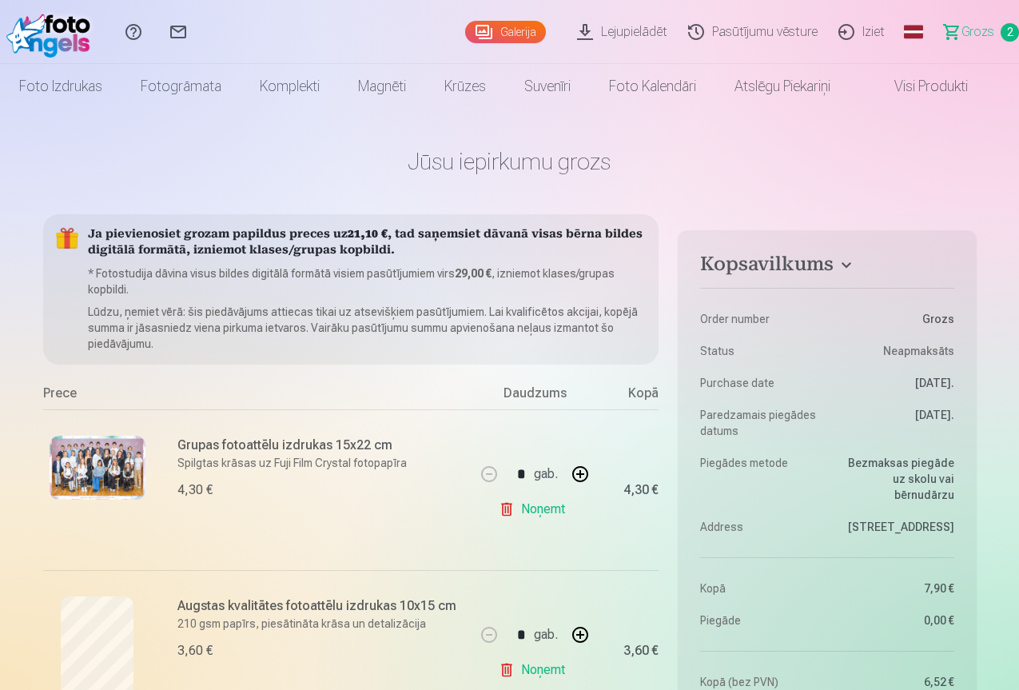
click at [465, 36] on link "Galerija" at bounding box center [505, 32] width 81 height 22
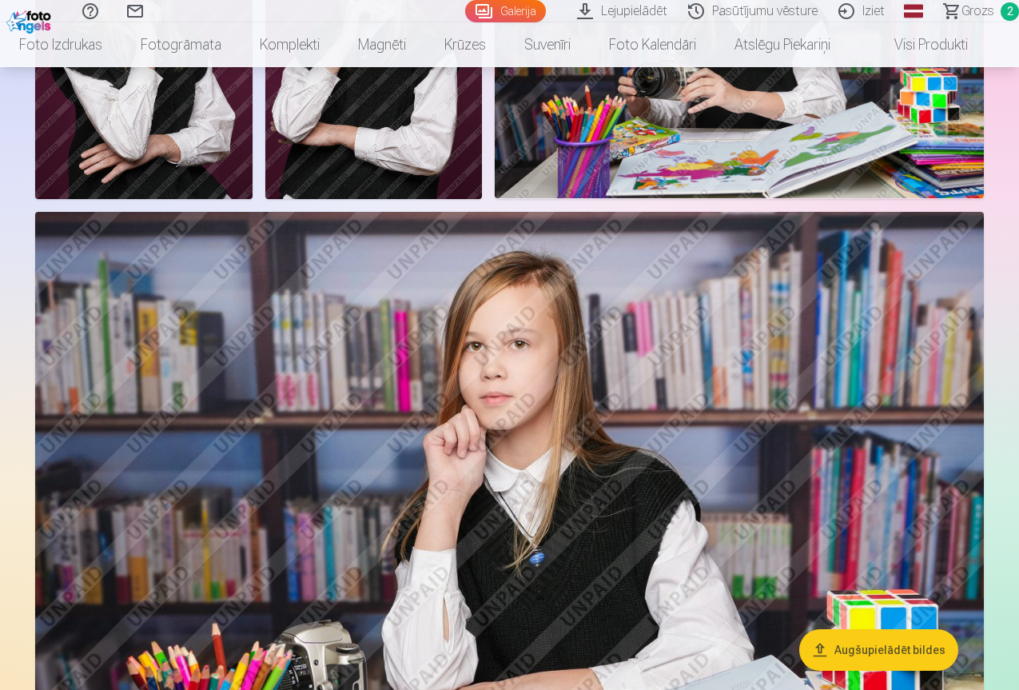
scroll to position [1492, 0]
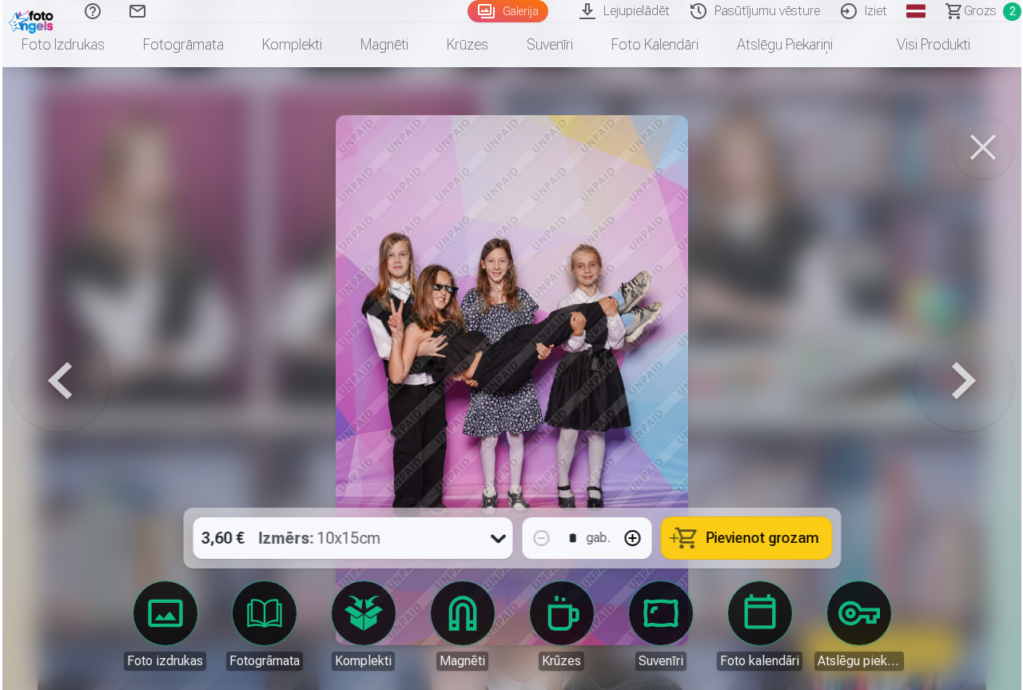
scroll to position [1495, 0]
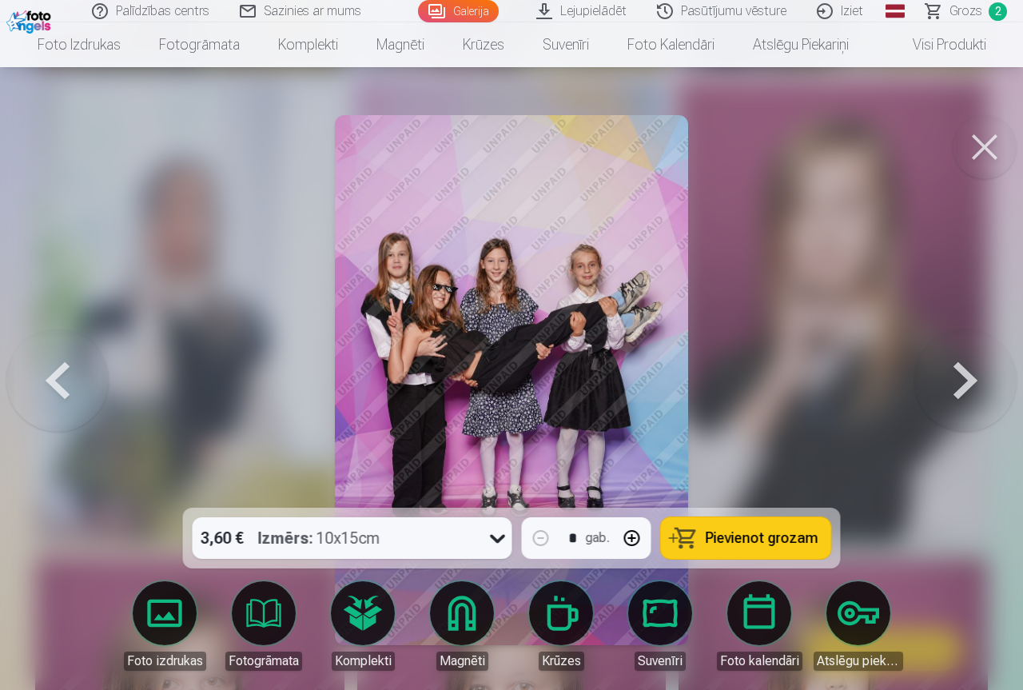
click at [739, 532] on span "Pievienot grozam" at bounding box center [762, 538] width 113 height 14
click at [991, 142] on button at bounding box center [985, 147] width 64 height 64
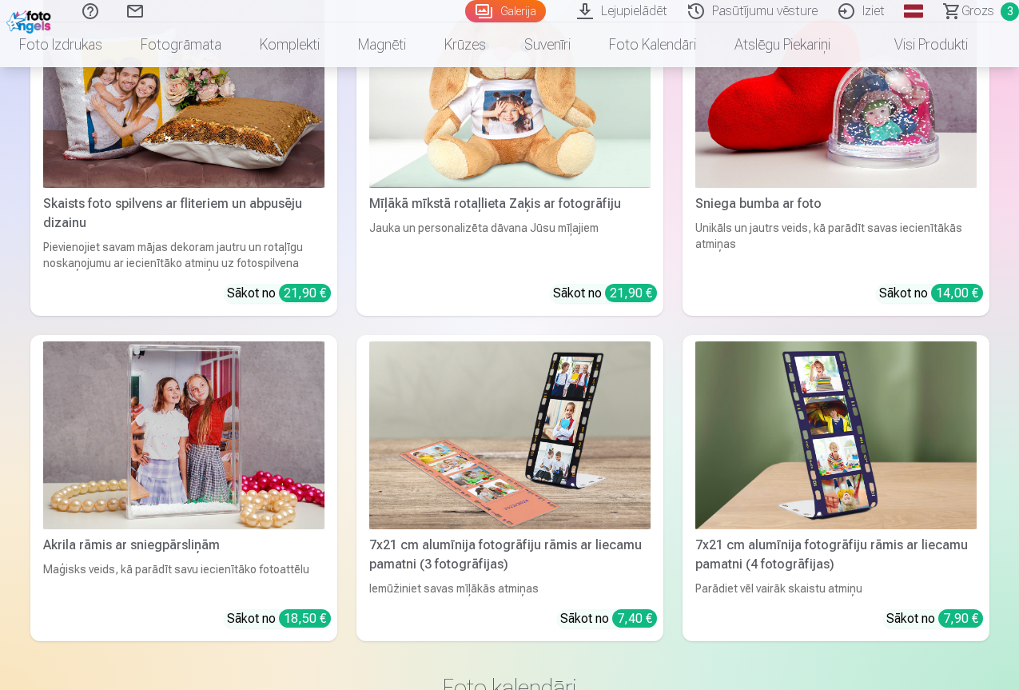
scroll to position [10870, 0]
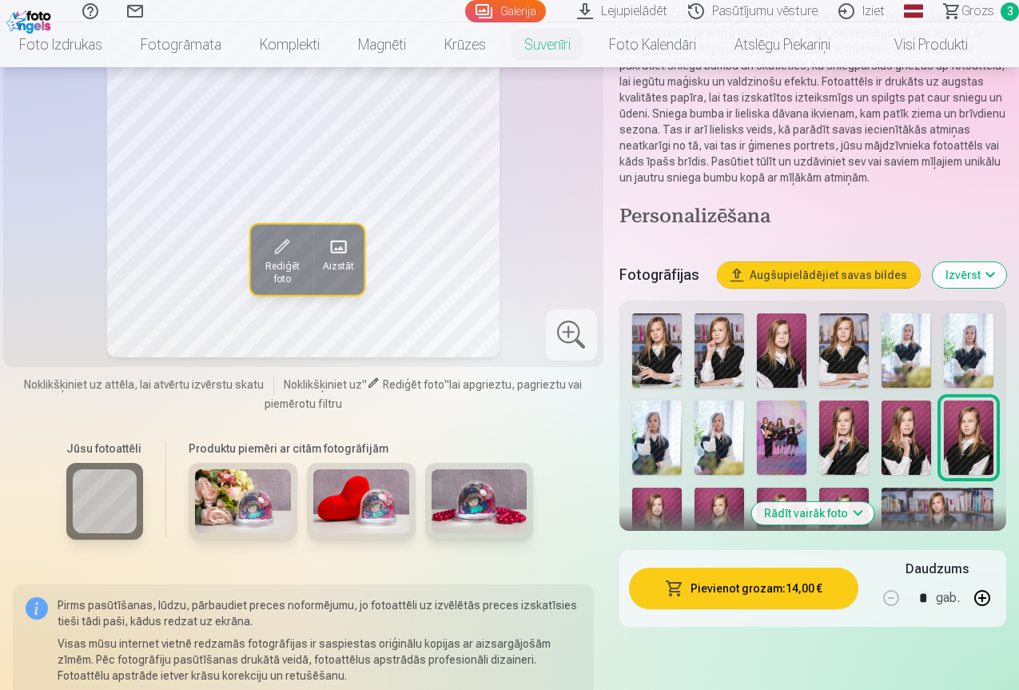
scroll to position [213, 0]
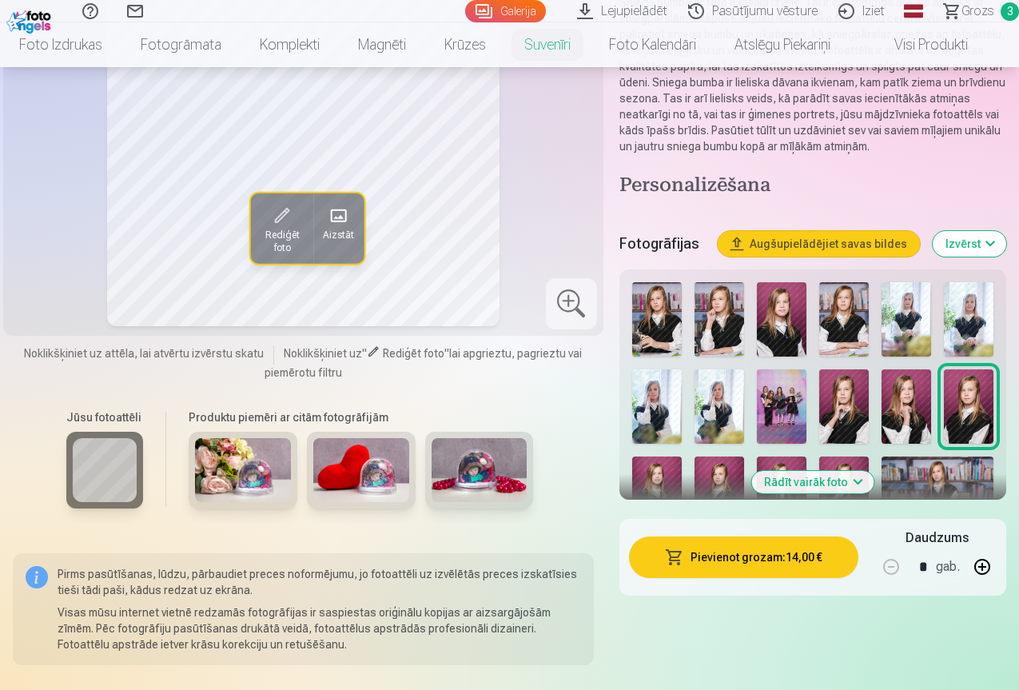
click at [266, 480] on img at bounding box center [243, 470] width 96 height 64
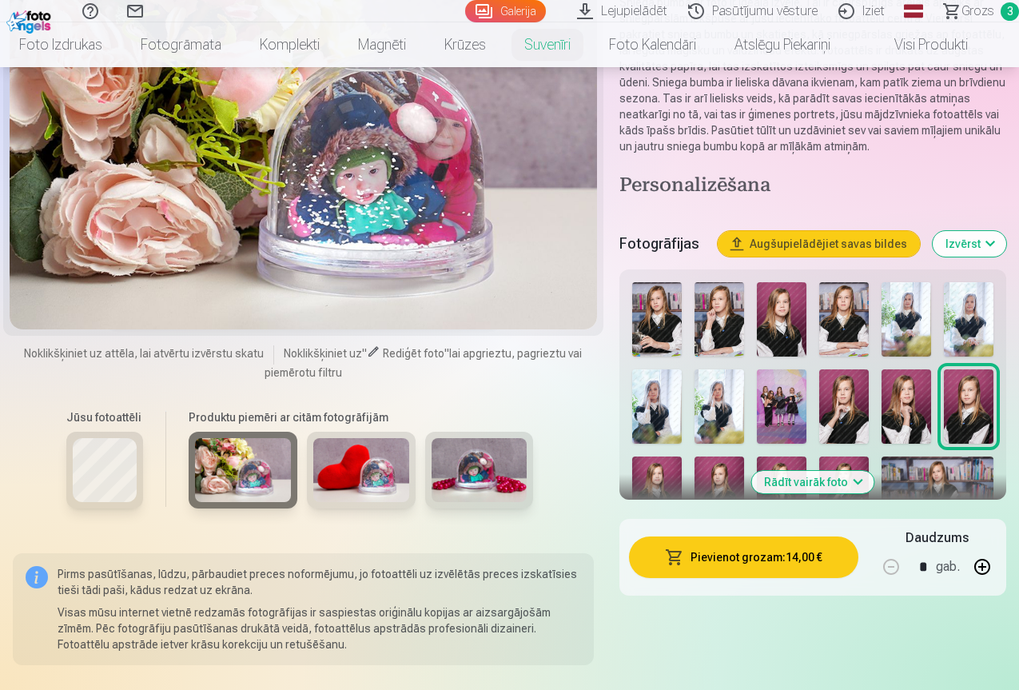
click at [369, 472] on img at bounding box center [361, 470] width 96 height 64
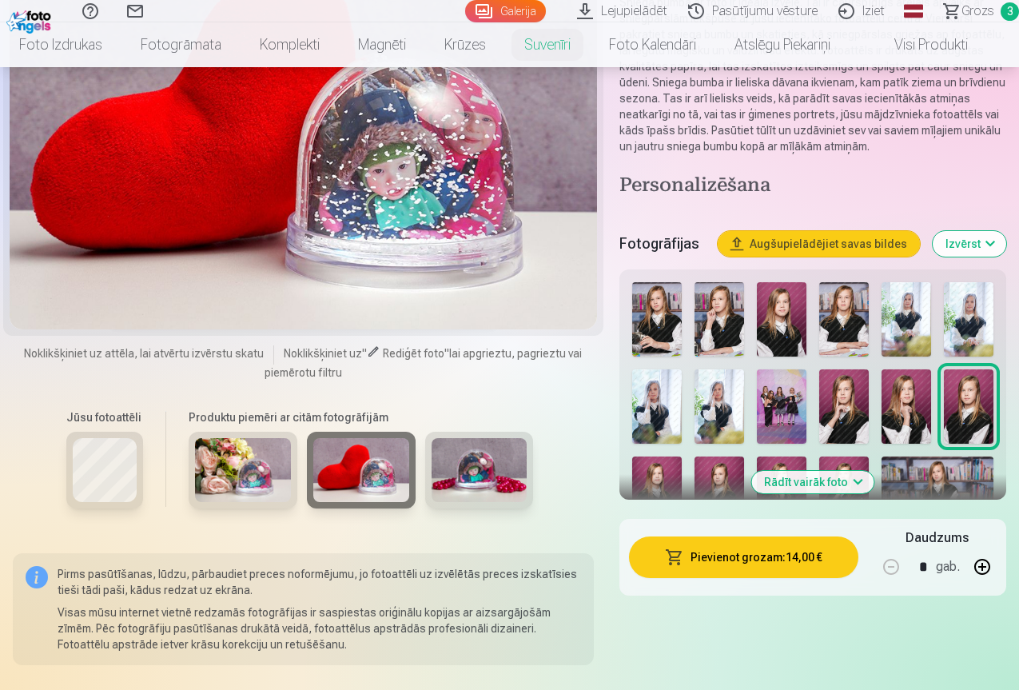
click at [458, 496] on img at bounding box center [480, 470] width 96 height 64
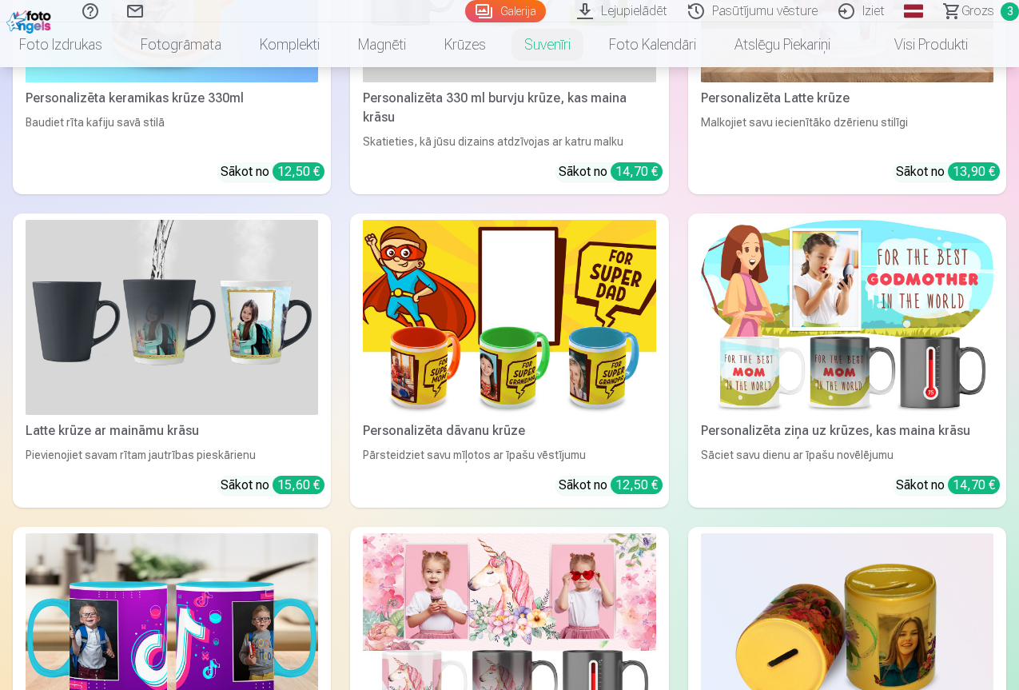
scroll to position [4476, 0]
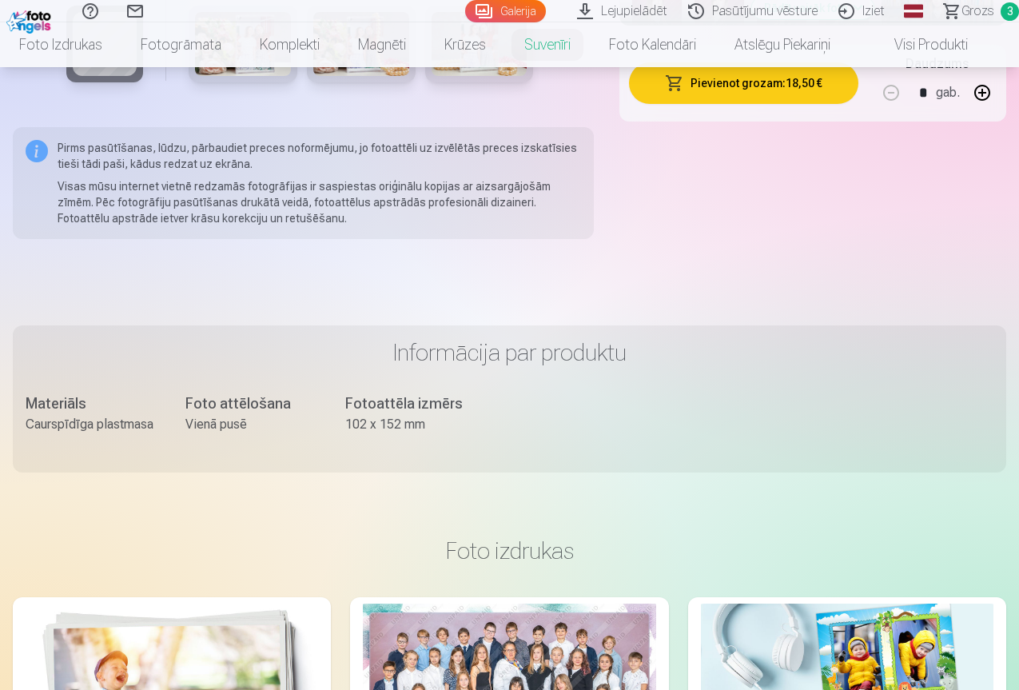
scroll to position [426, 0]
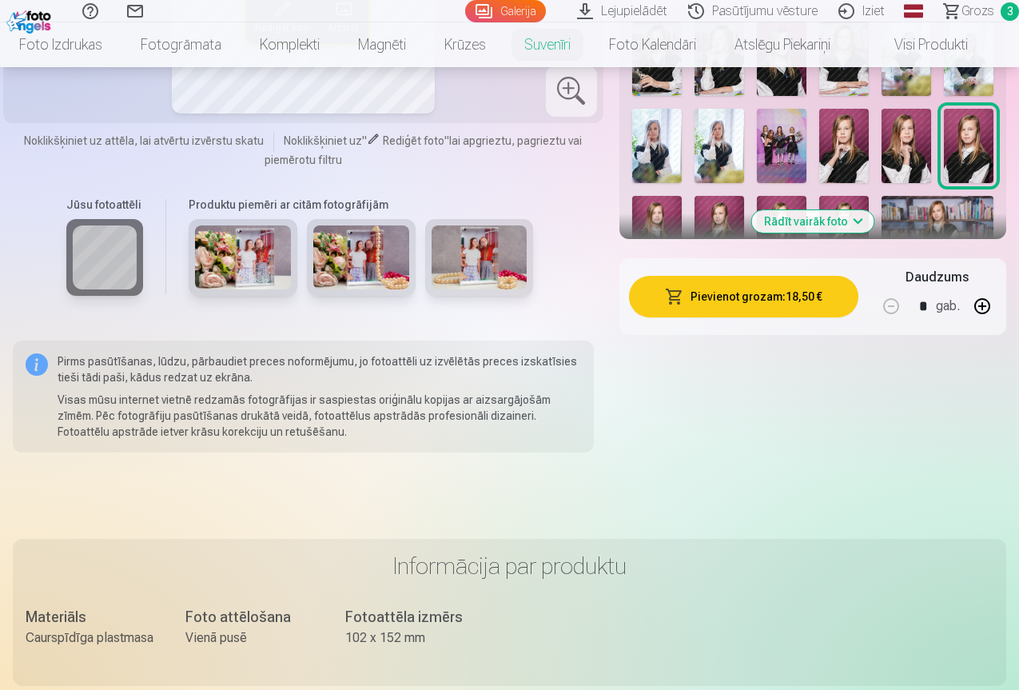
click at [336, 254] on img at bounding box center [361, 257] width 96 height 64
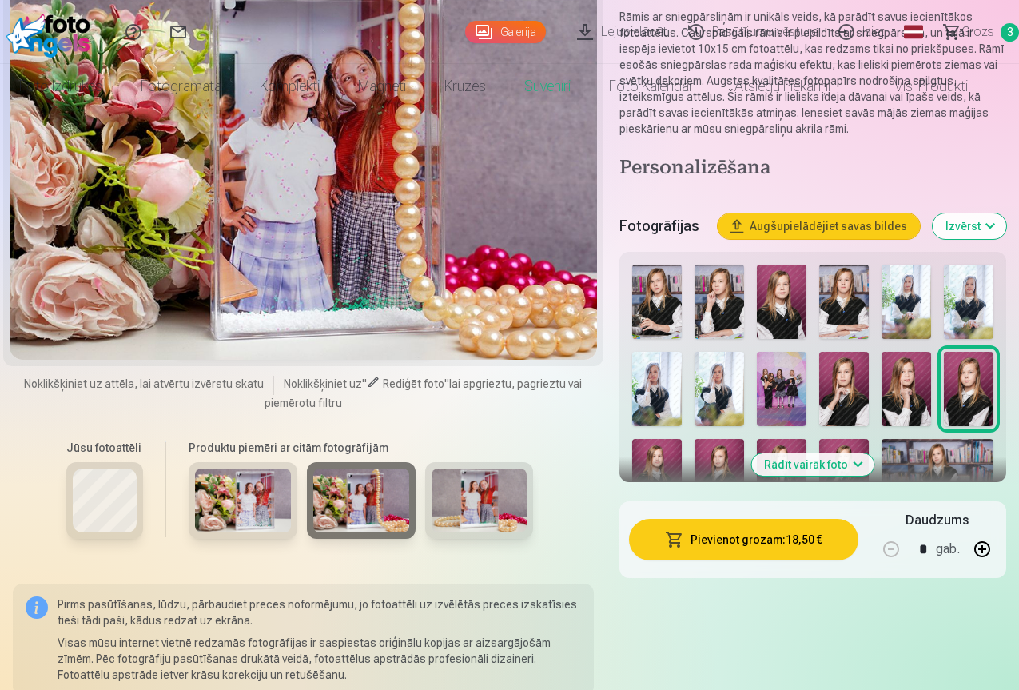
scroll to position [213, 0]
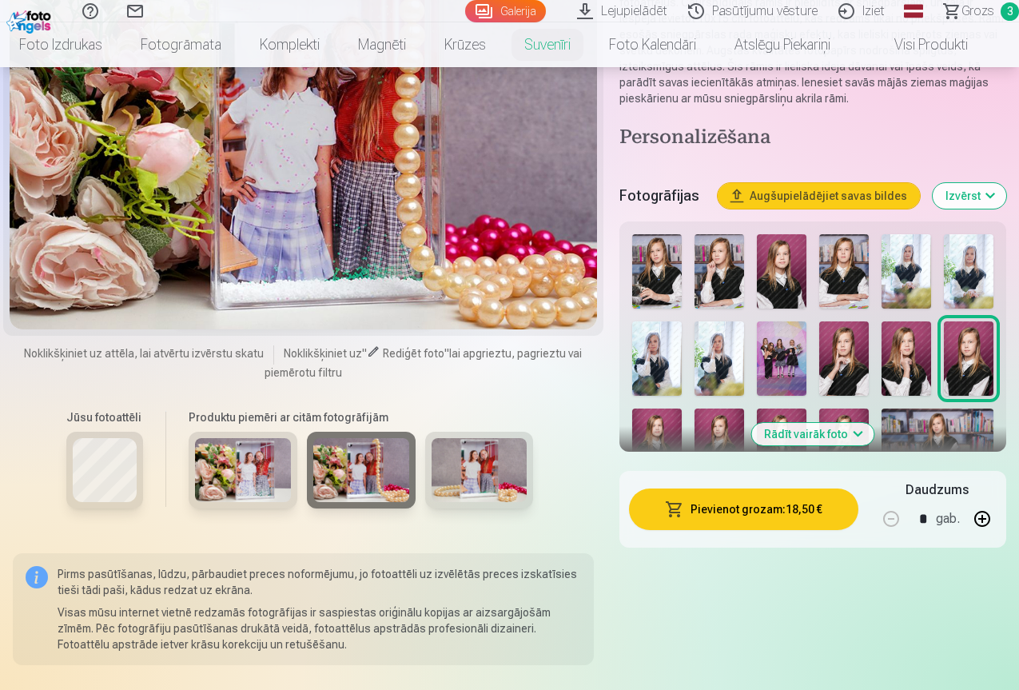
click at [711, 432] on img at bounding box center [720, 445] width 50 height 74
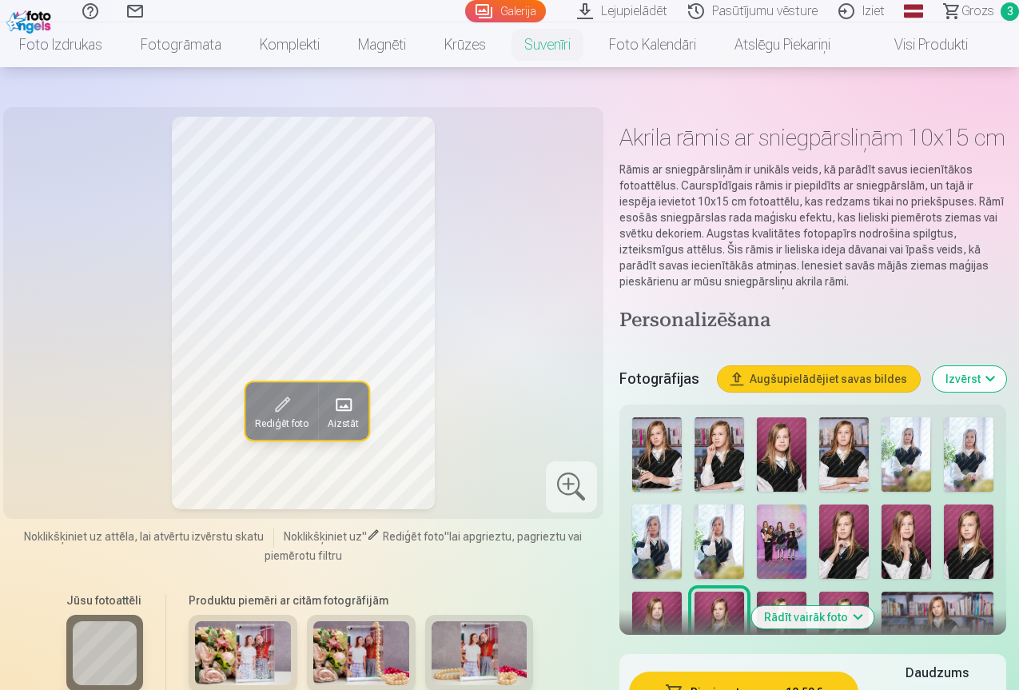
scroll to position [0, 0]
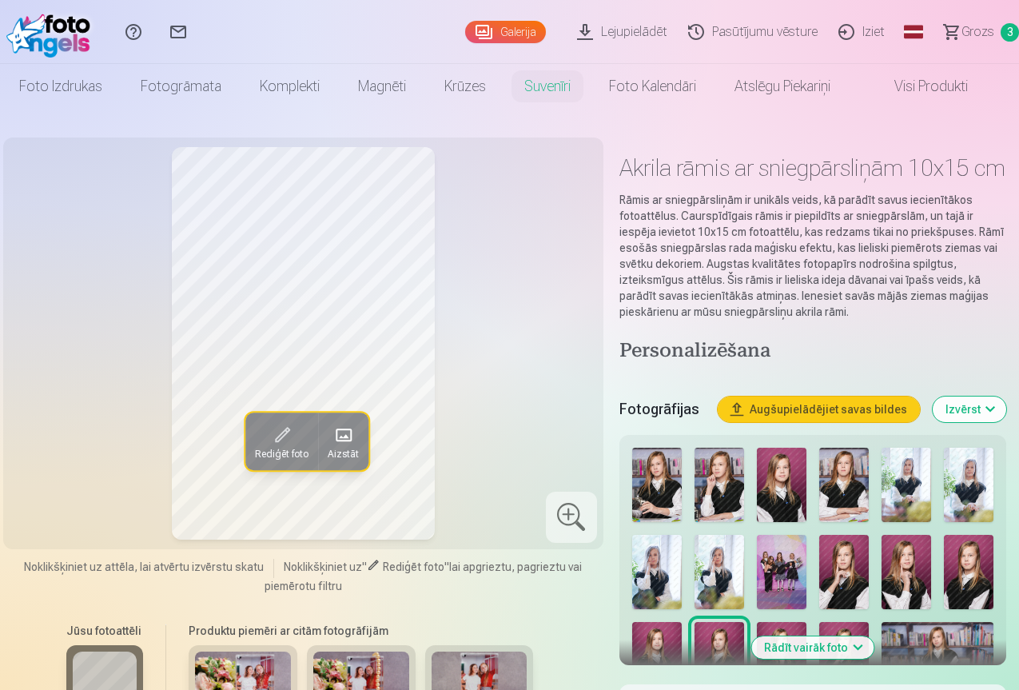
click at [989, 567] on img at bounding box center [969, 572] width 50 height 74
click at [737, 650] on img at bounding box center [720, 659] width 50 height 74
click at [652, 649] on img at bounding box center [657, 659] width 50 height 74
click at [985, 583] on img at bounding box center [969, 572] width 50 height 74
click at [966, 30] on span "Grozs" at bounding box center [978, 31] width 33 height 19
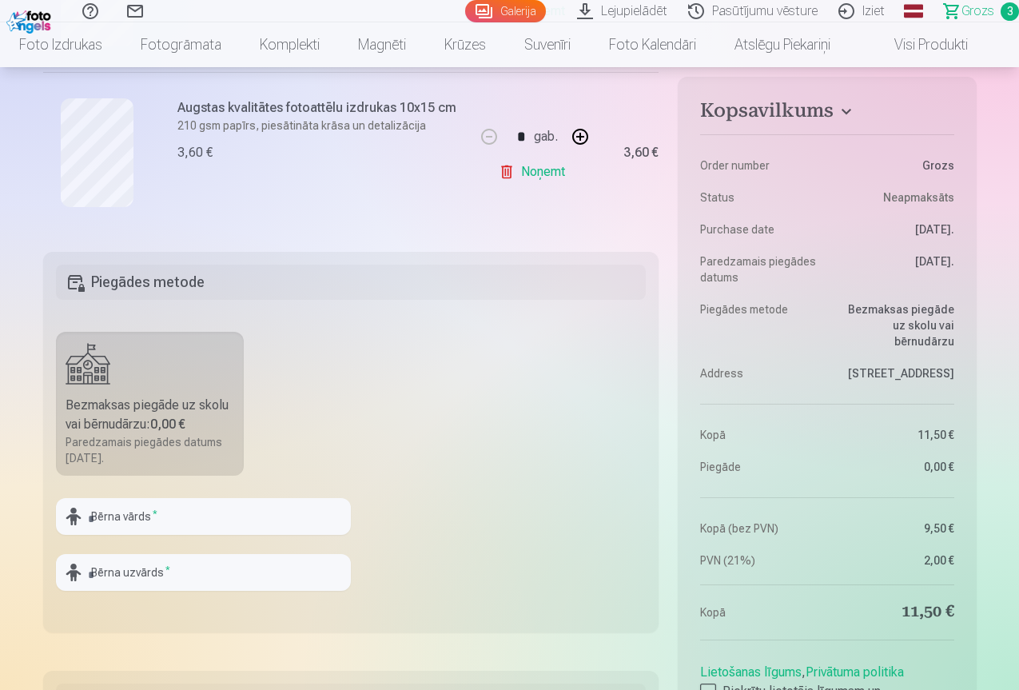
scroll to position [853, 0]
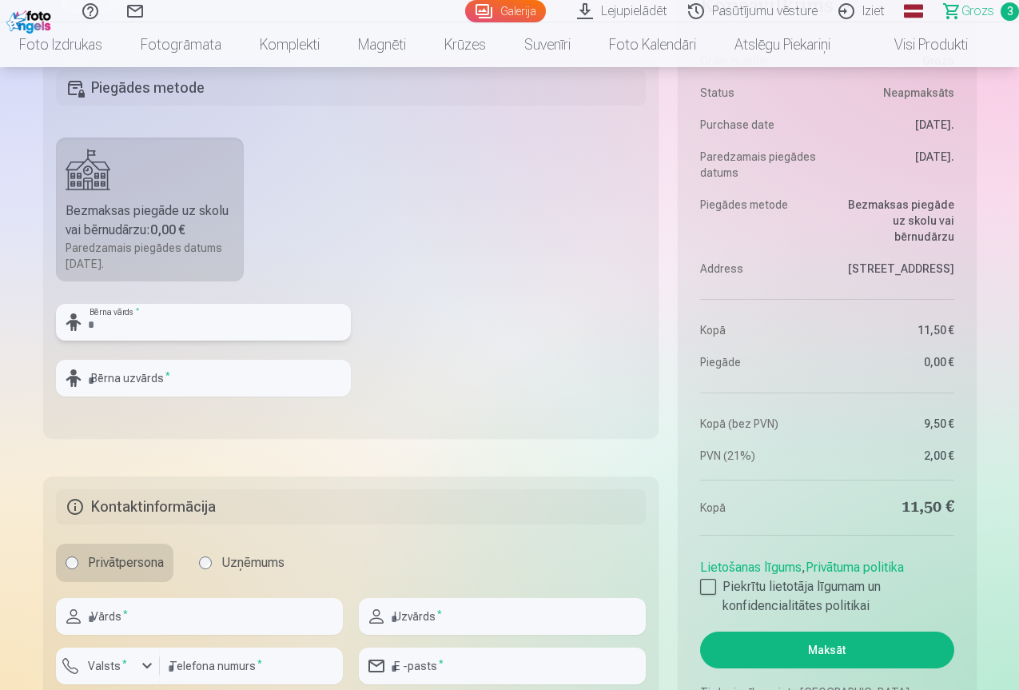
click at [167, 322] on input "text" at bounding box center [203, 322] width 295 height 37
type input "*"
type input "****"
click at [142, 379] on input "text" at bounding box center [203, 378] width 295 height 37
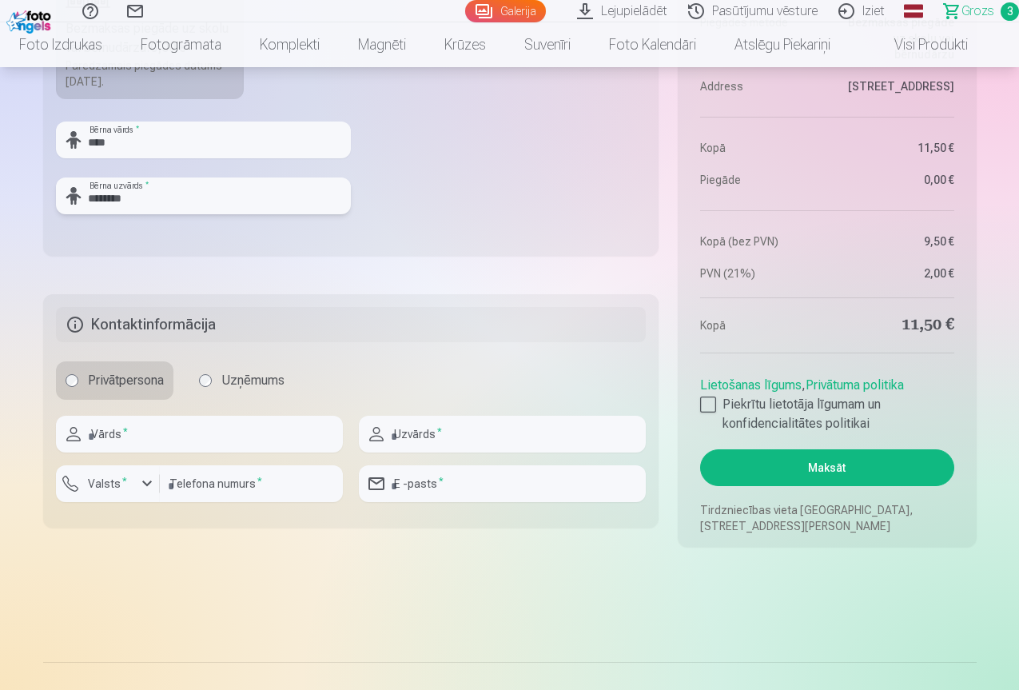
scroll to position [1065, 0]
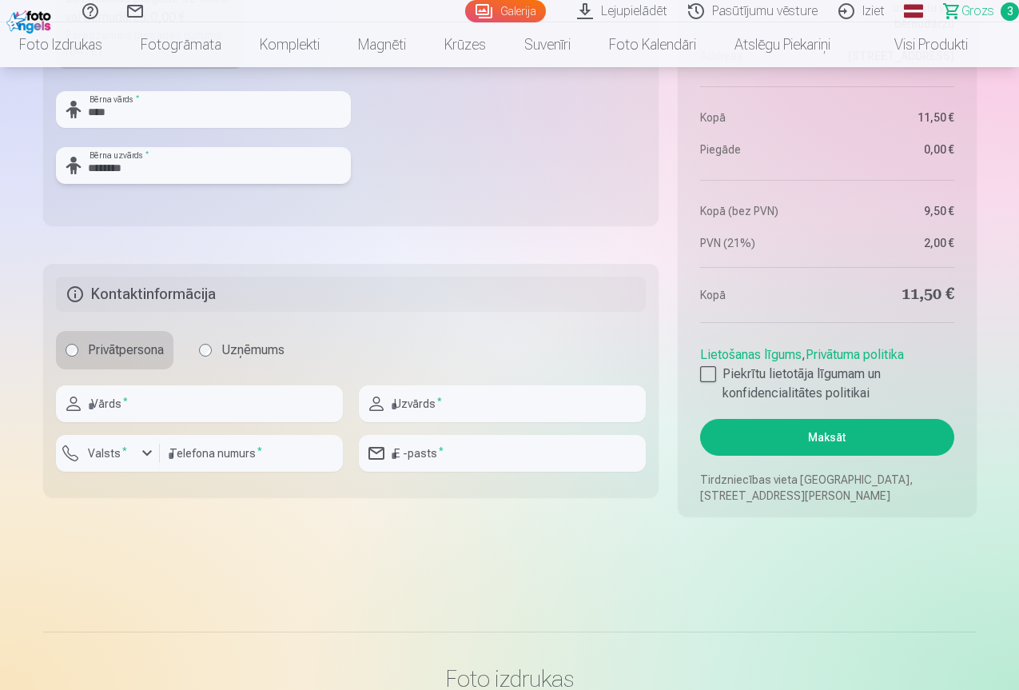
type input "********"
click at [178, 399] on input "text" at bounding box center [199, 403] width 287 height 37
type input "******"
click at [161, 452] on input "number" at bounding box center [251, 453] width 183 height 37
type input "********"
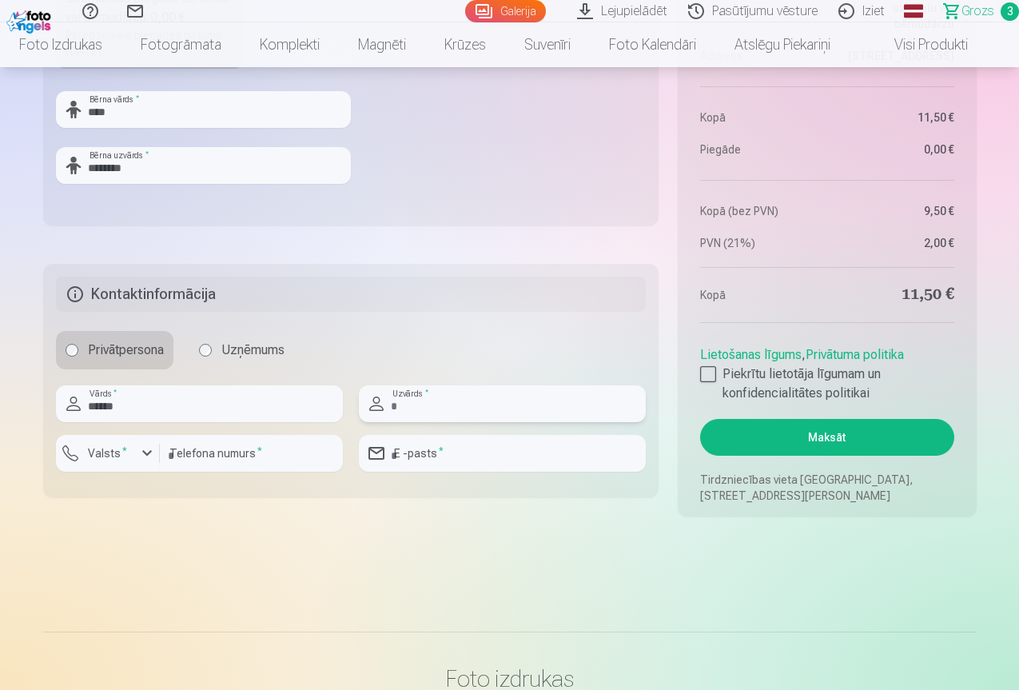
click at [414, 406] on input "text" at bounding box center [502, 403] width 287 height 37
type input "********"
click at [464, 453] on input "email" at bounding box center [502, 453] width 287 height 37
type input "**********"
click at [714, 374] on div at bounding box center [708, 374] width 16 height 16
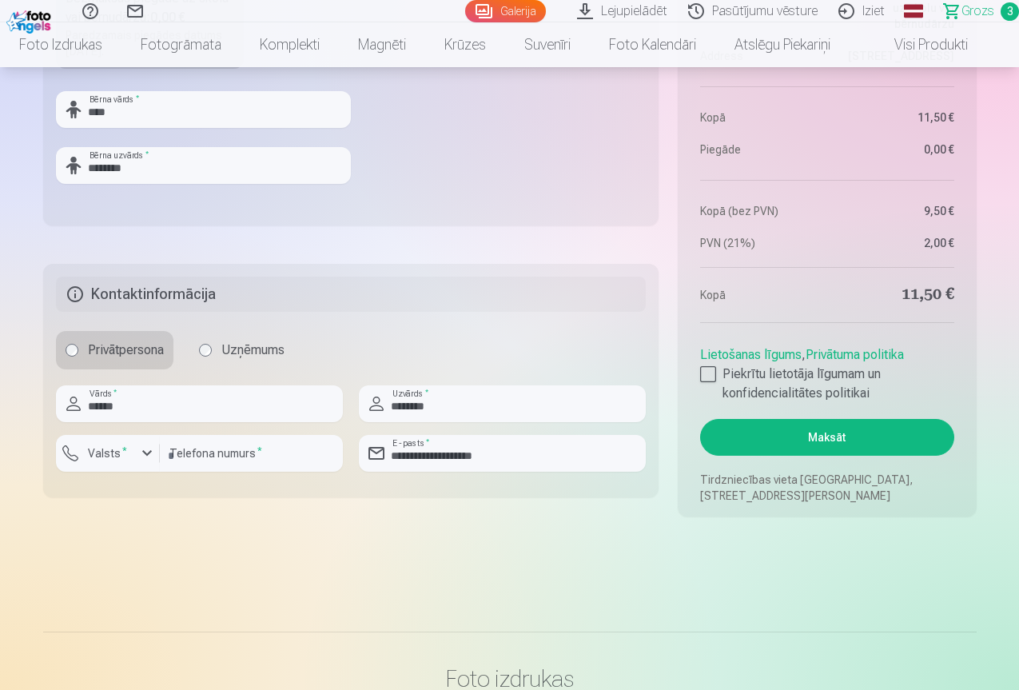
click at [832, 441] on button "Maksāt" at bounding box center [826, 437] width 253 height 37
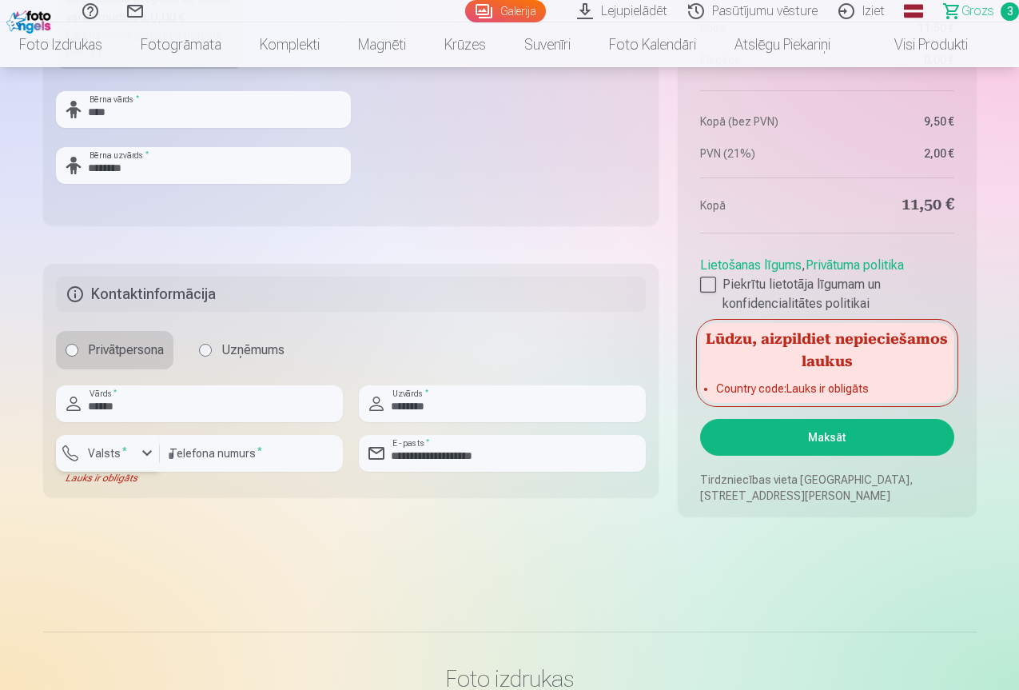
click at [147, 452] on div "button" at bounding box center [146, 453] width 19 height 19
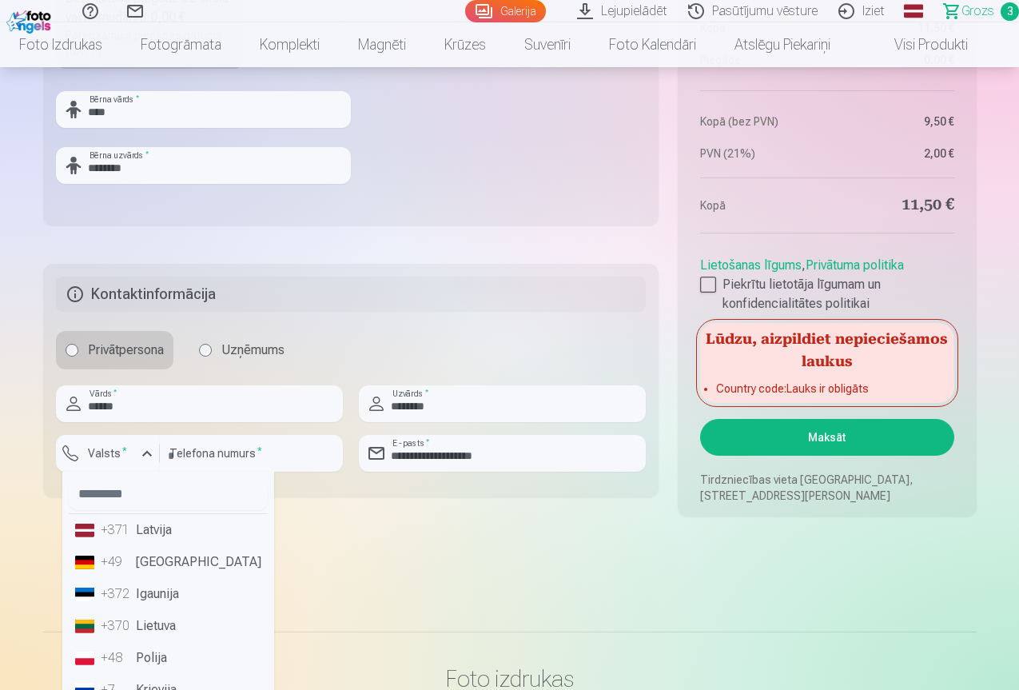
click at [159, 533] on li "+371 Latvija" at bounding box center [168, 530] width 199 height 32
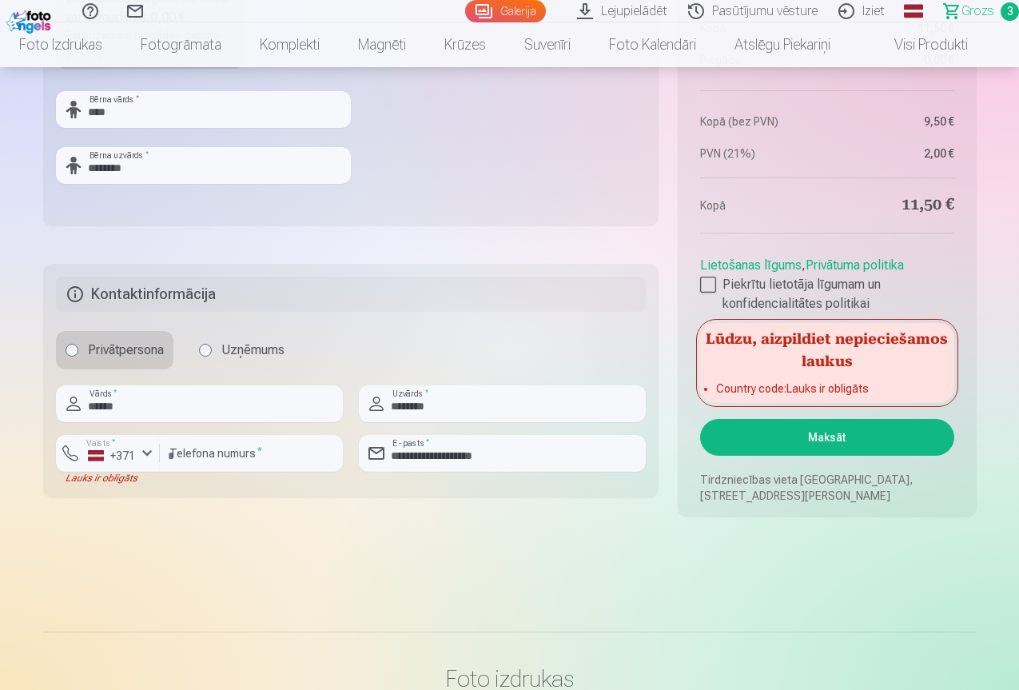
click at [848, 434] on button "Maksāt" at bounding box center [826, 437] width 253 height 37
